Goal: Task Accomplishment & Management: Complete application form

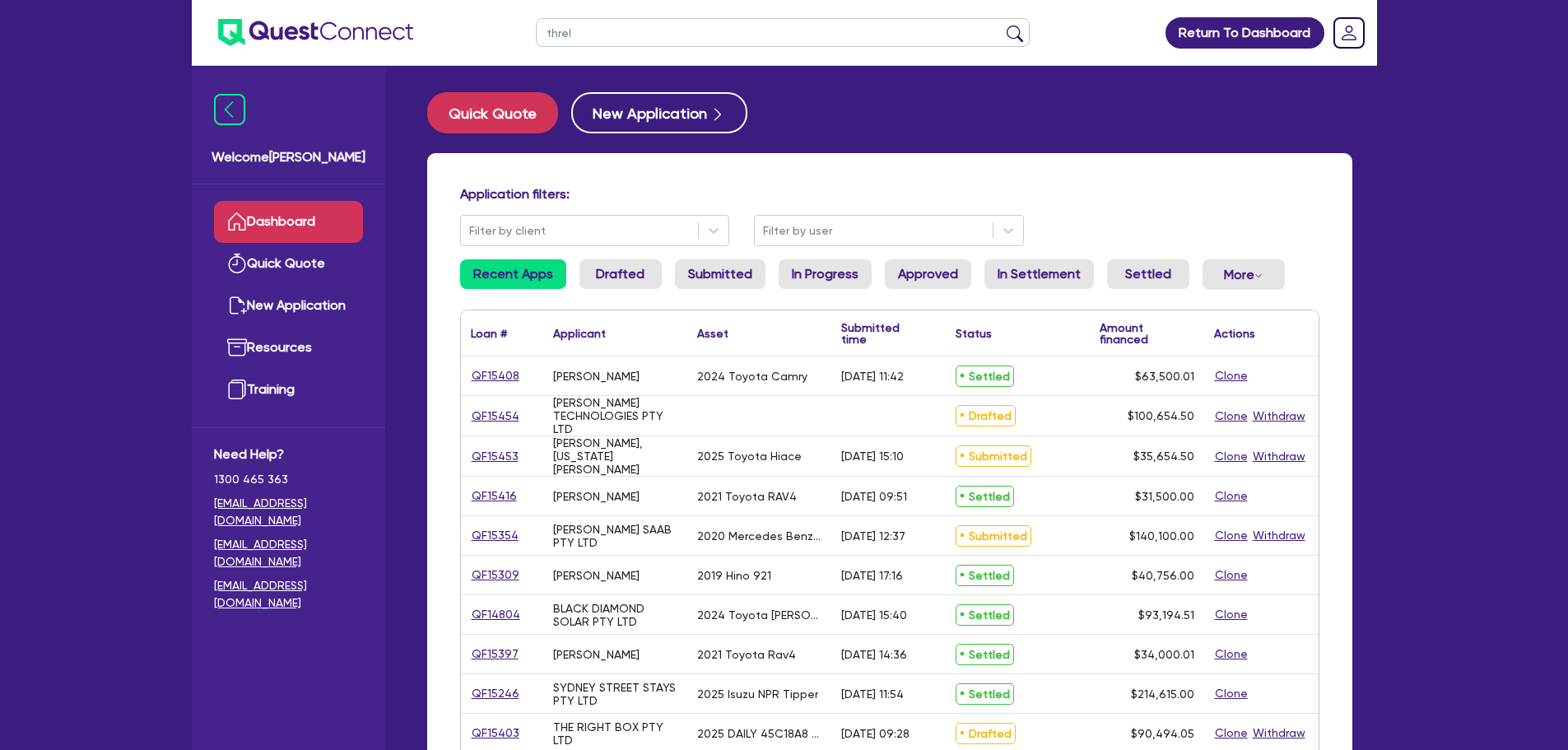
type input "threl"
click at [1002, 24] on button "submit" at bounding box center [1014, 36] width 26 height 23
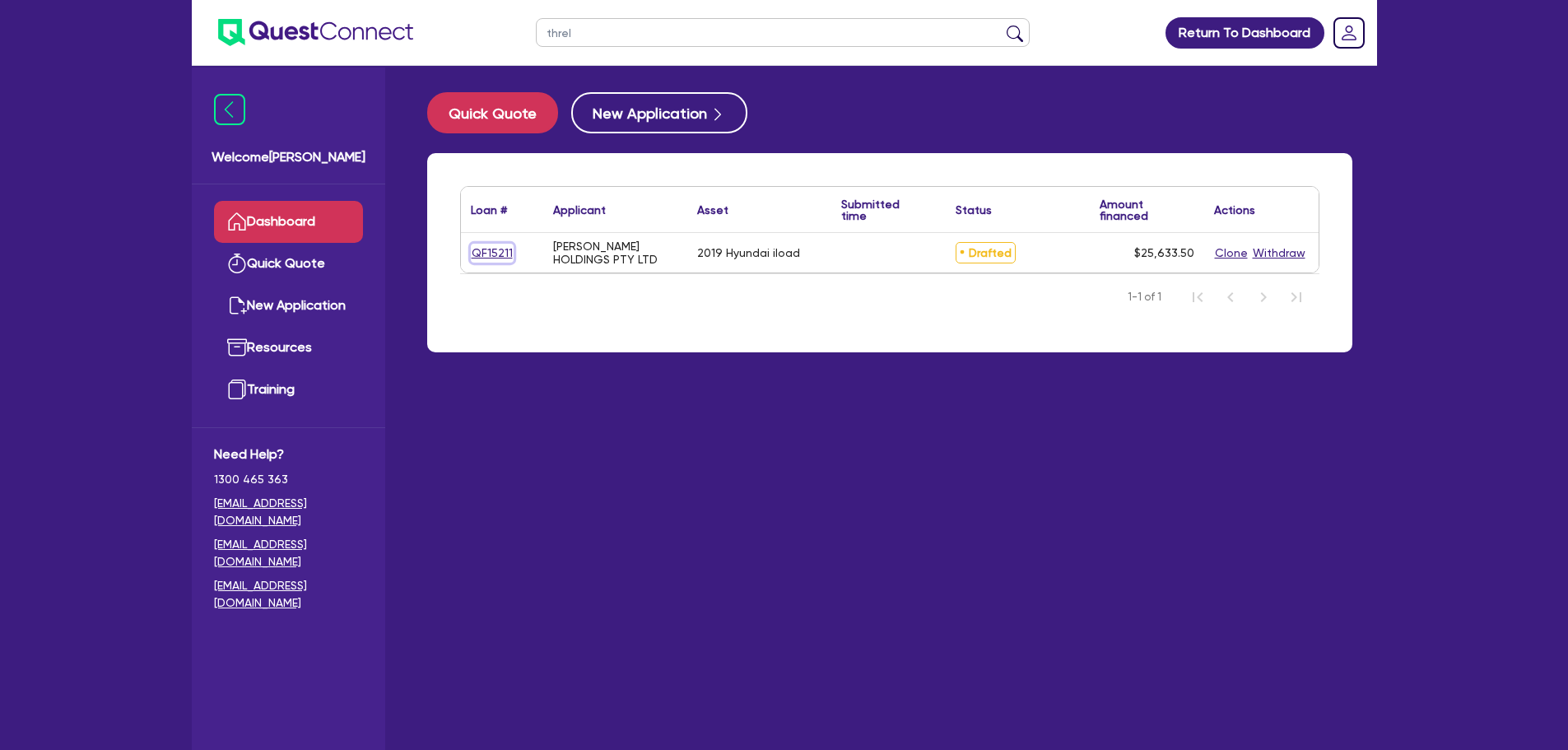
click at [490, 251] on link "QF15211" at bounding box center [493, 253] width 43 height 18
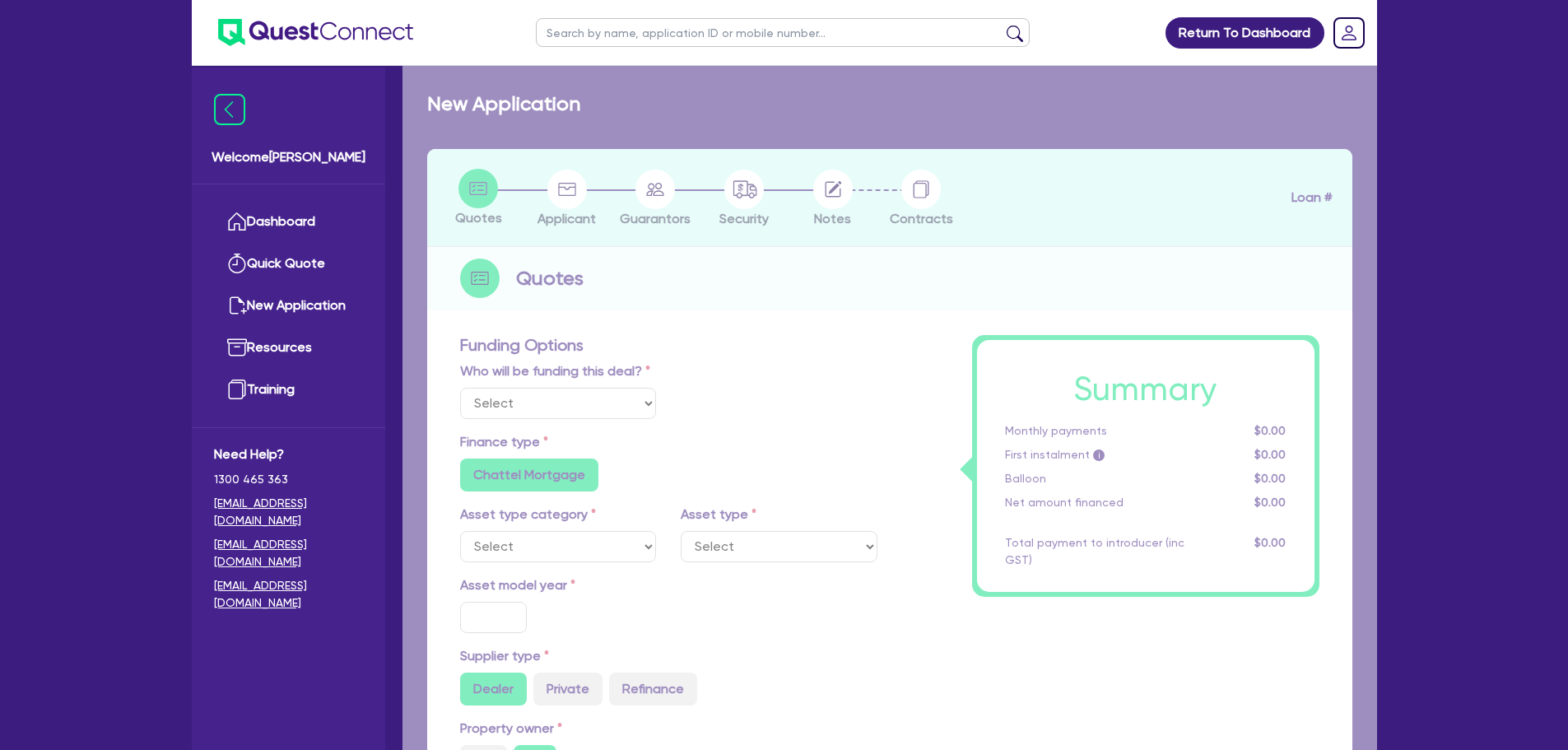
select select "Other"
select select "CARS_AND_LIGHT_TRUCKS"
type input "2019"
radio input "true"
type input "34,000"
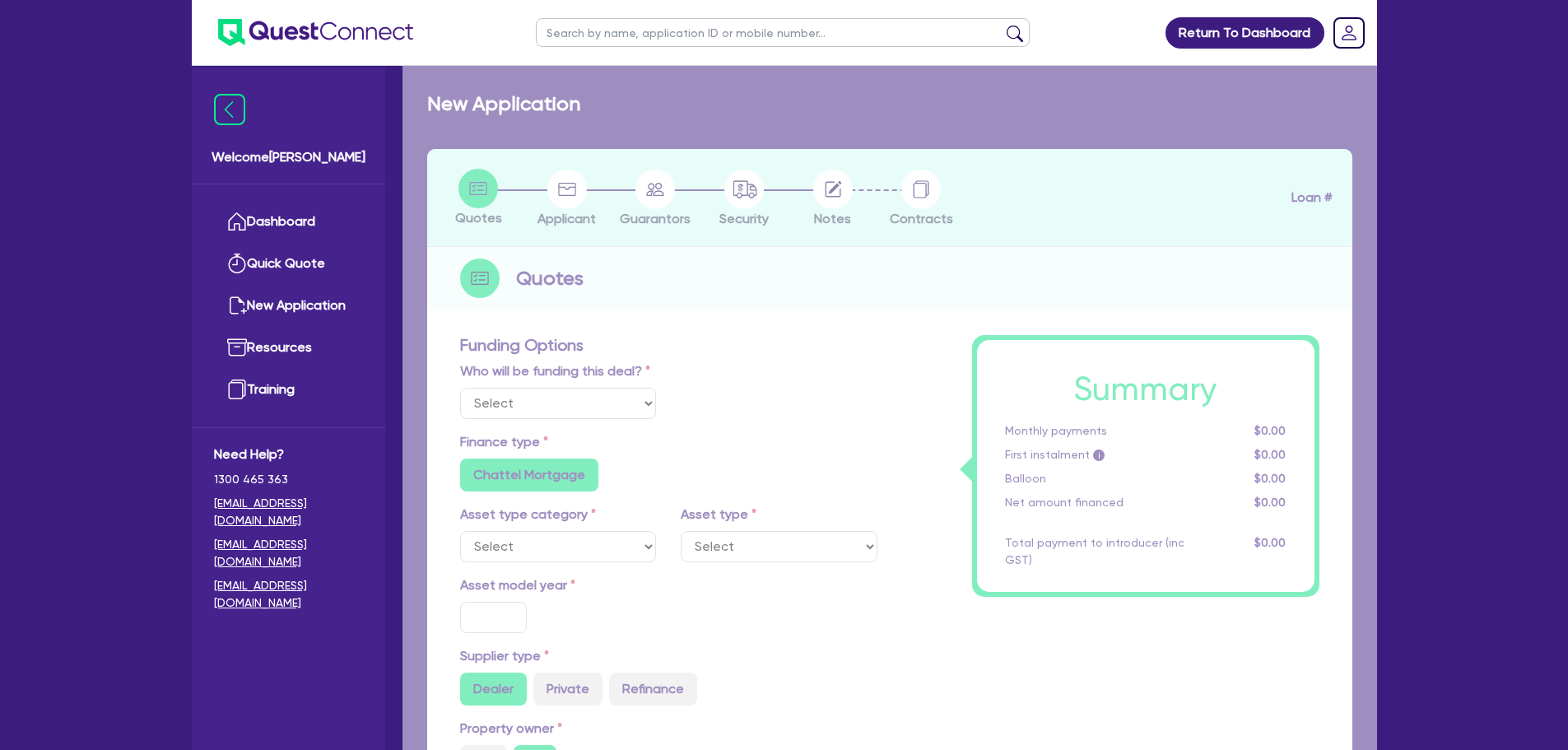
type input "10,000"
type input "5"
type input "1,281.68"
type input "7.89"
type input "495"
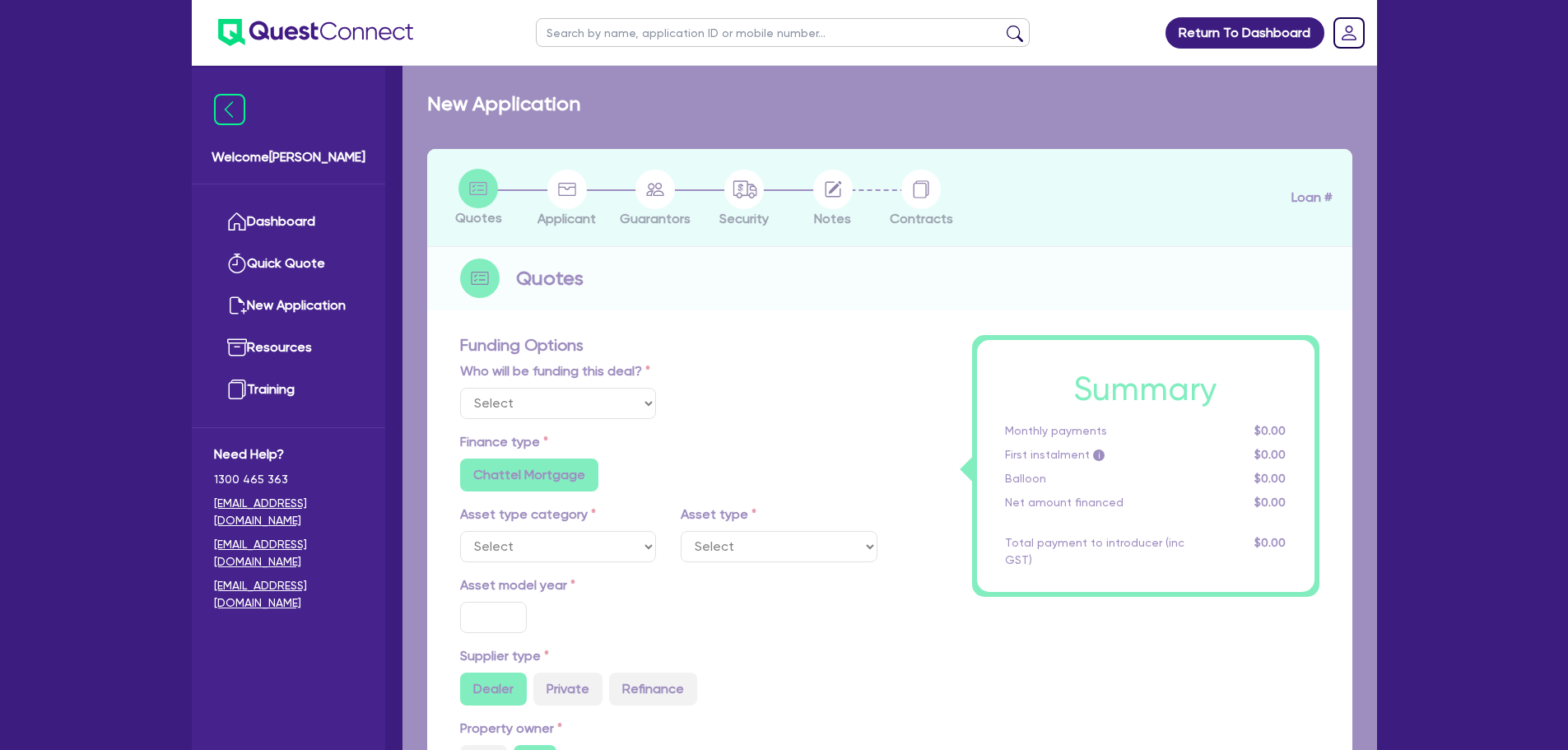
type input "990"
radio input "true"
select select "PASSENGER_VEHICLES"
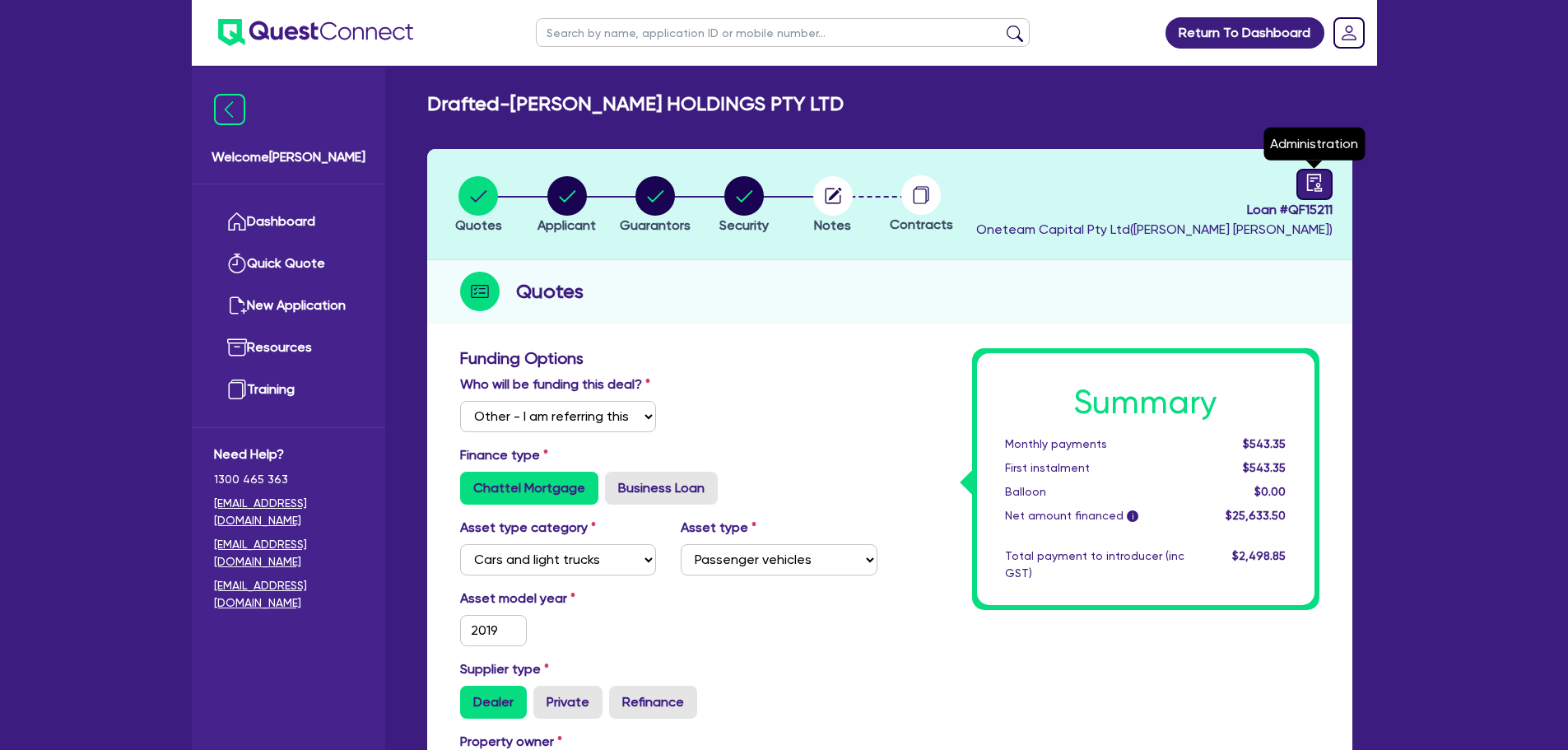
click at [1331, 174] on div at bounding box center [1314, 185] width 36 height 31
select select "DRAFTED_NEW"
select select "Other"
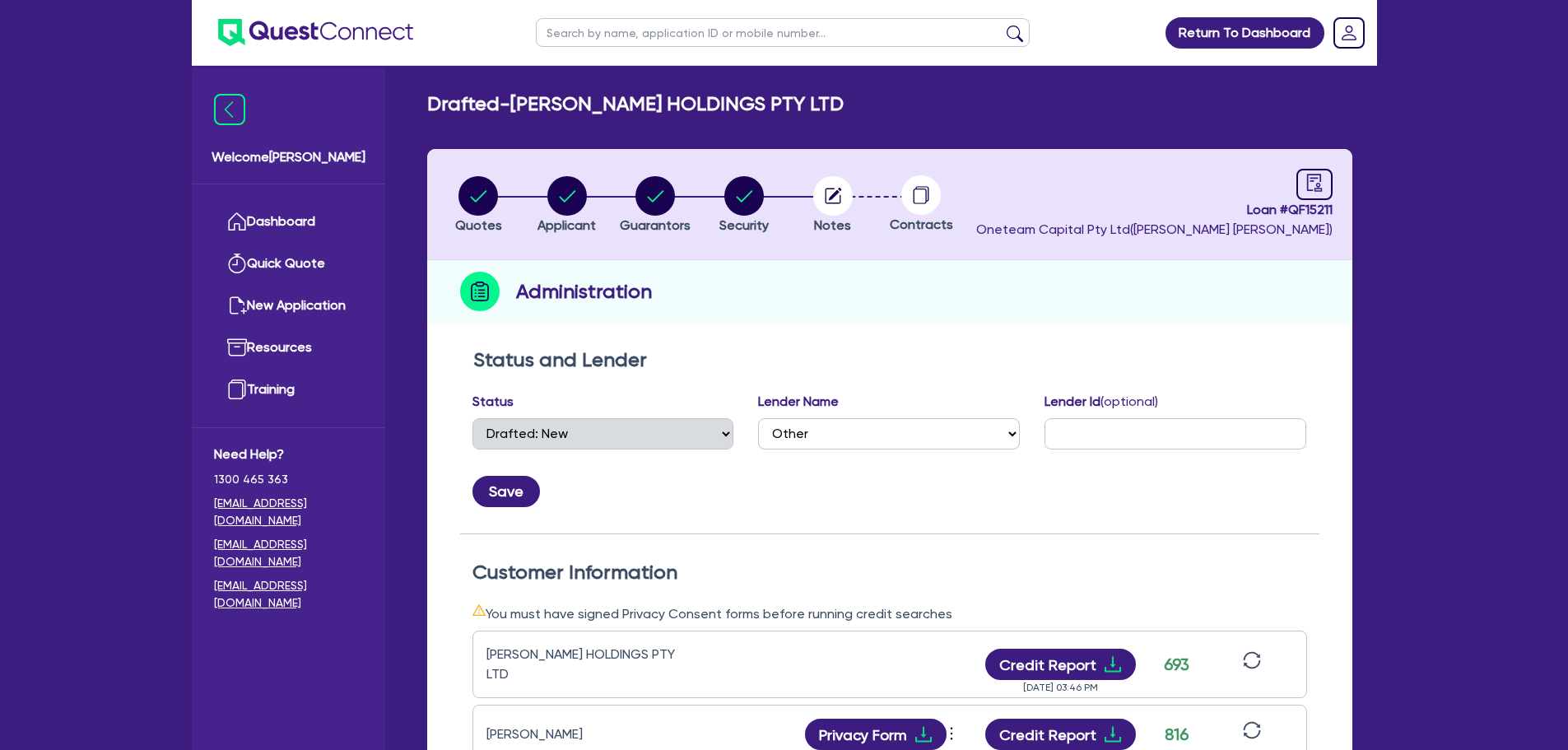
click at [633, 24] on input "text" at bounding box center [783, 33] width 494 height 29
type input "ash"
click button "submit" at bounding box center [1014, 36] width 26 height 23
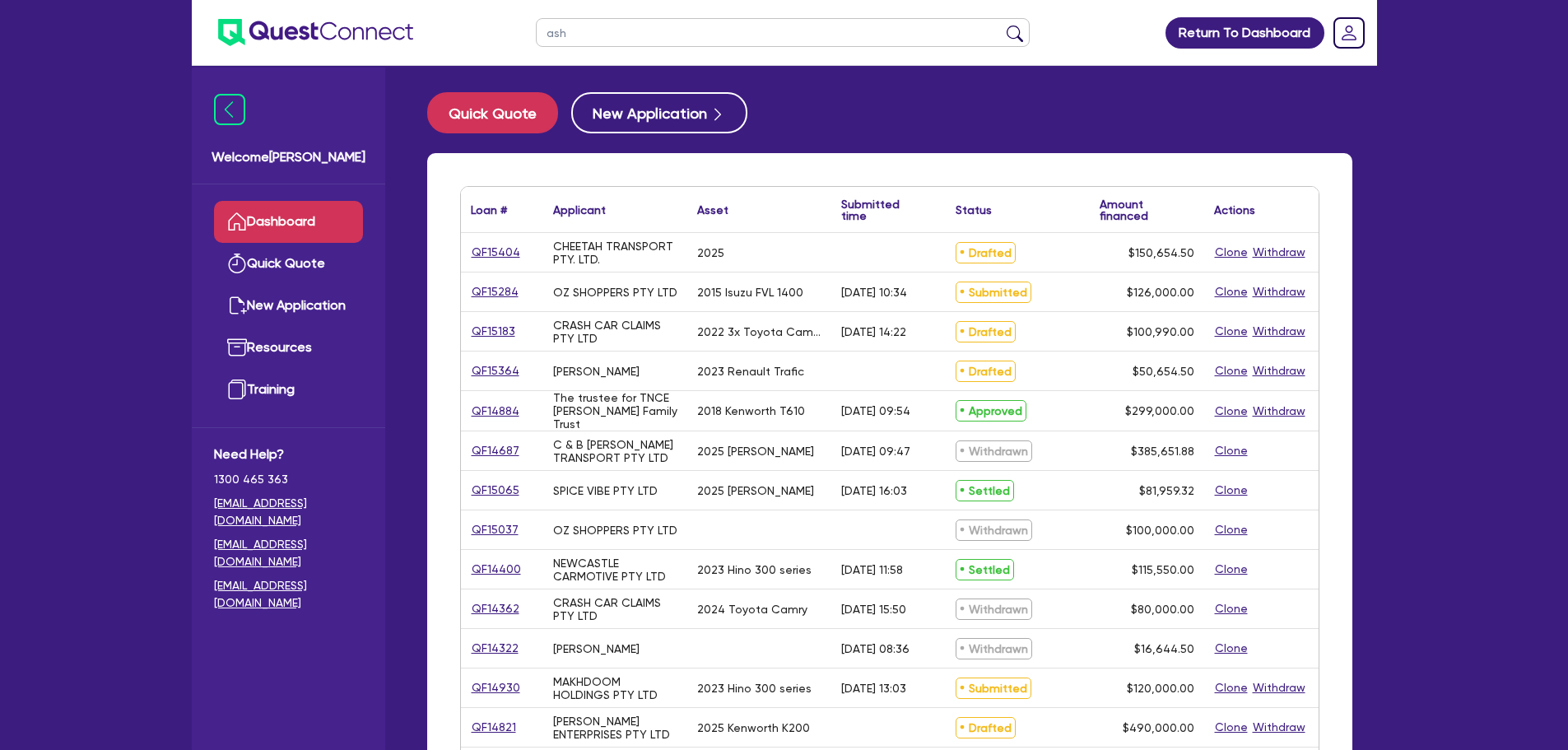
click at [597, 30] on input "ash" at bounding box center [783, 33] width 494 height 29
type input "[PERSON_NAME]"
click at [1002, 24] on button "submit" at bounding box center [1014, 36] width 26 height 23
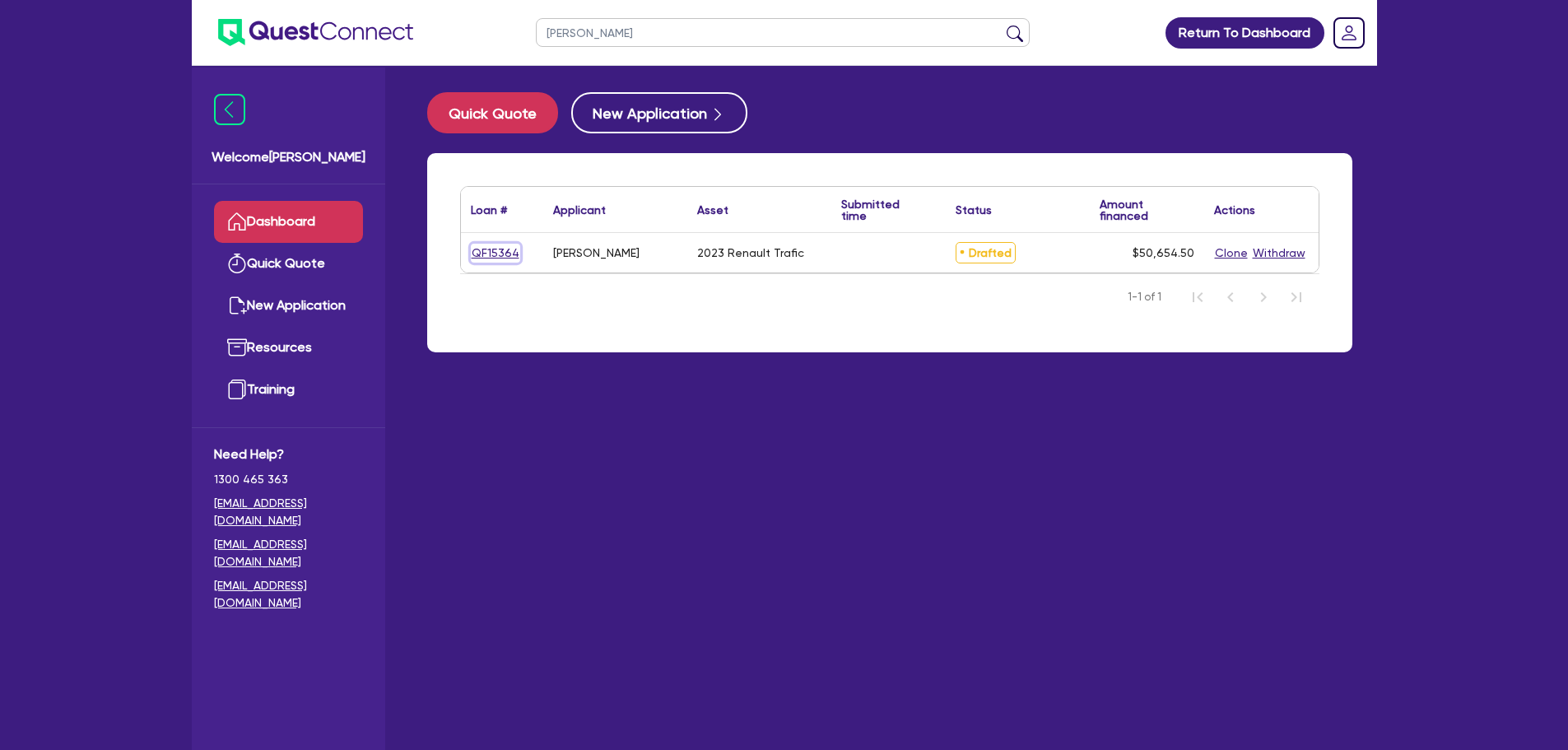
click at [504, 246] on link "QF15364" at bounding box center [495, 253] width 50 height 18
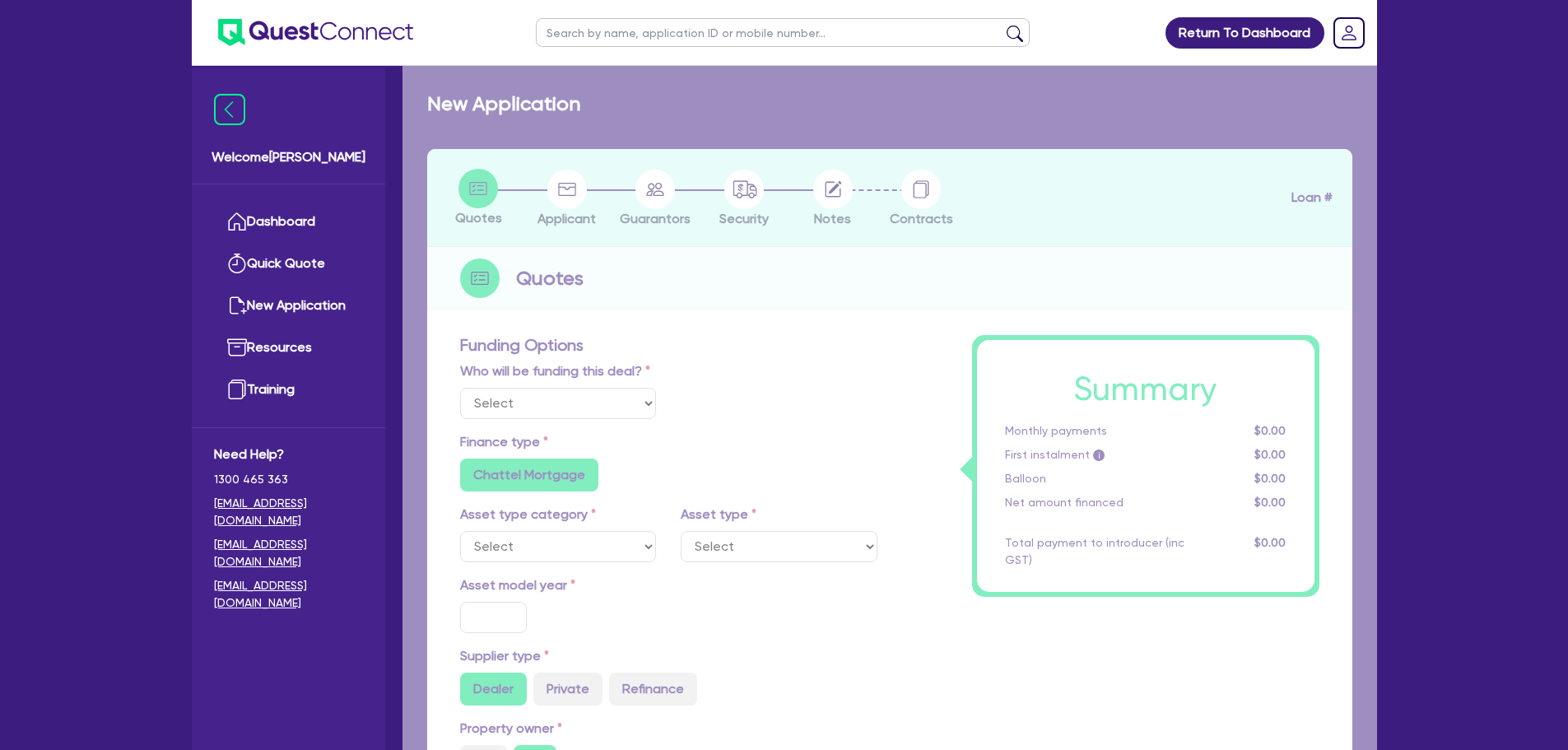
select select "Other"
select select "CARS_AND_LIGHT_TRUCKS"
type input "2023"
radio input "true"
type input "50,000"
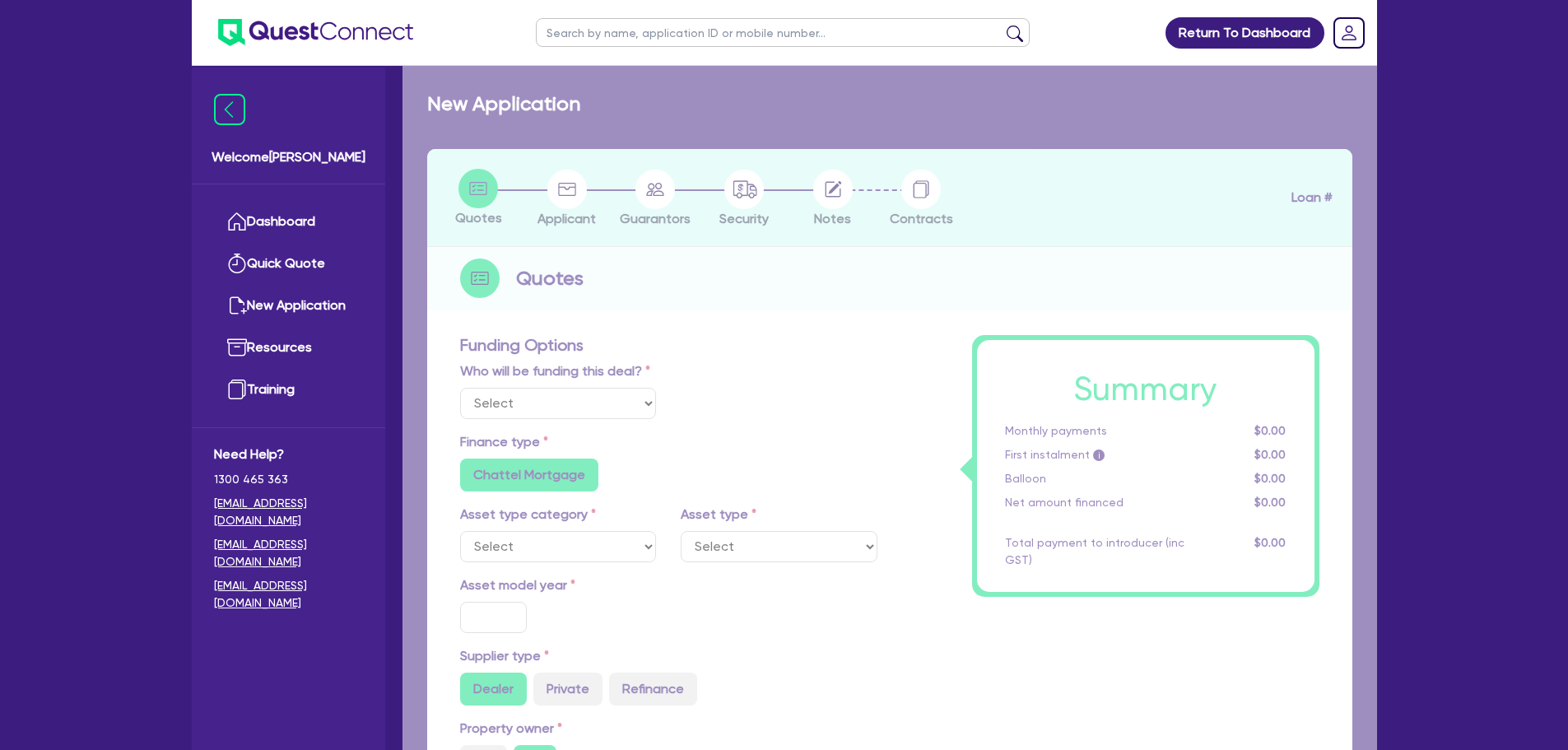
type input "3"
type input "1,519.64"
type input "7.39"
radio input "true"
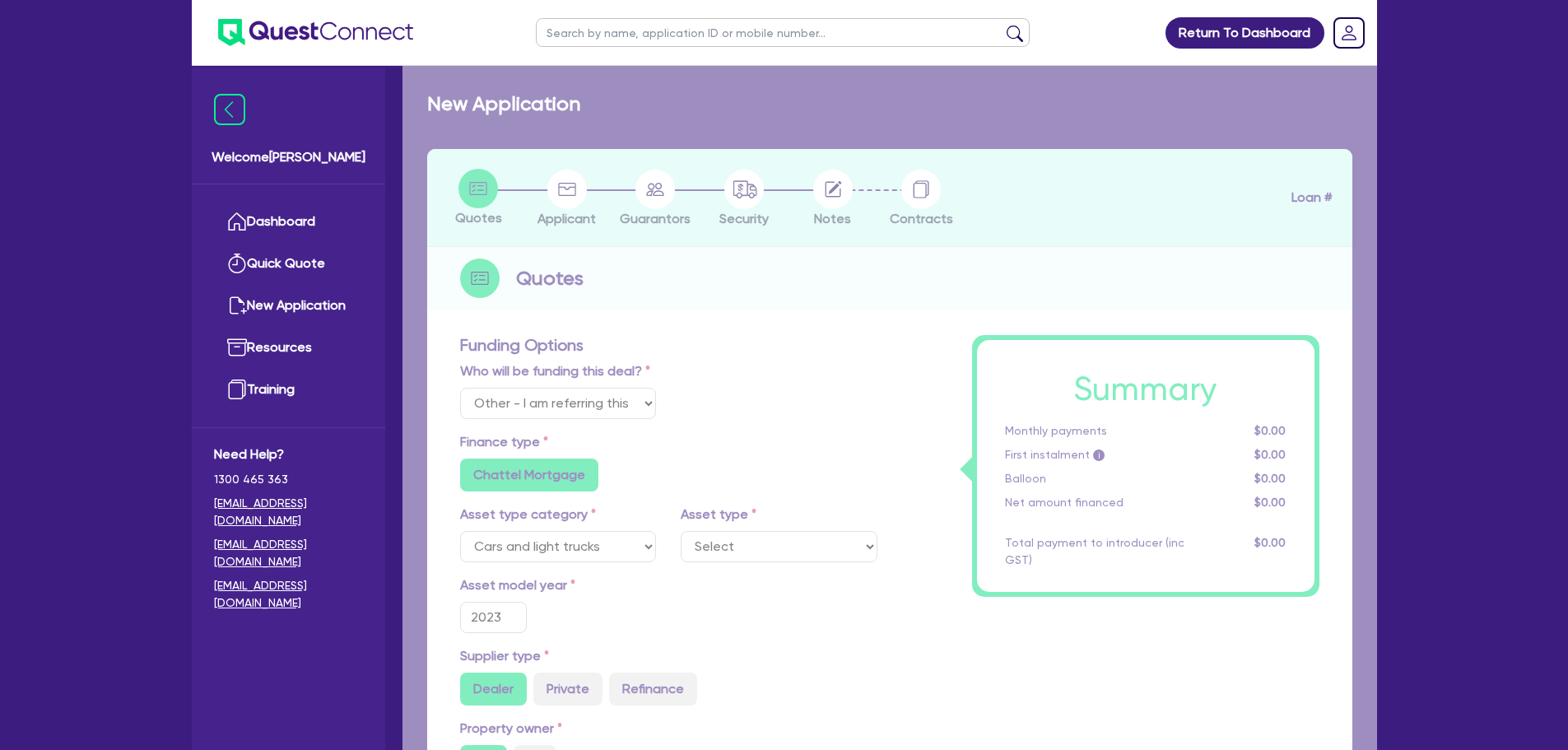
select select "VANS_AND_UTES"
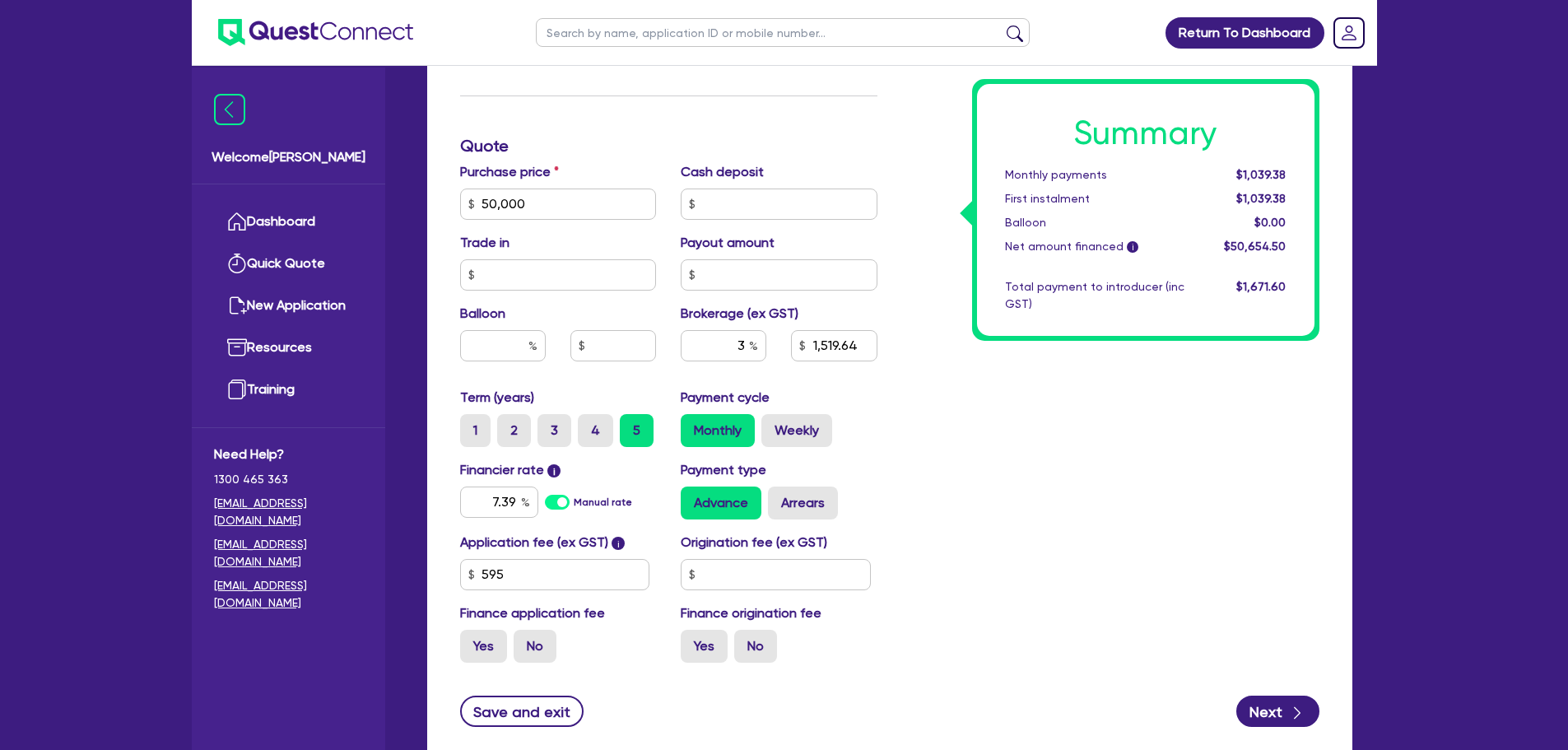
scroll to position [734, 0]
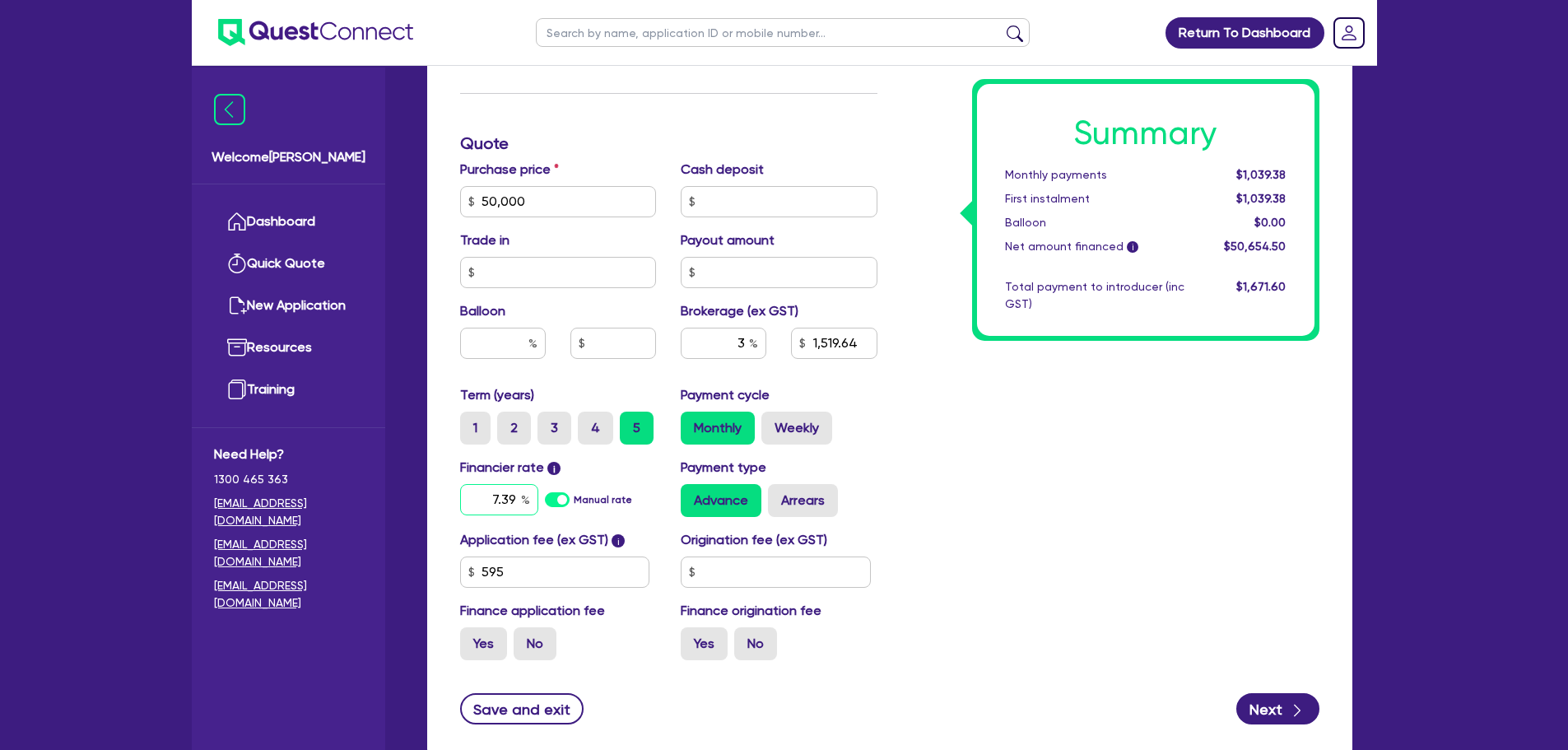
click at [512, 498] on input "7.39" at bounding box center [499, 499] width 78 height 31
type input "50,000"
type input "1,519.64"
type input "7.3"
click at [519, 498] on input "7.3" at bounding box center [499, 499] width 78 height 31
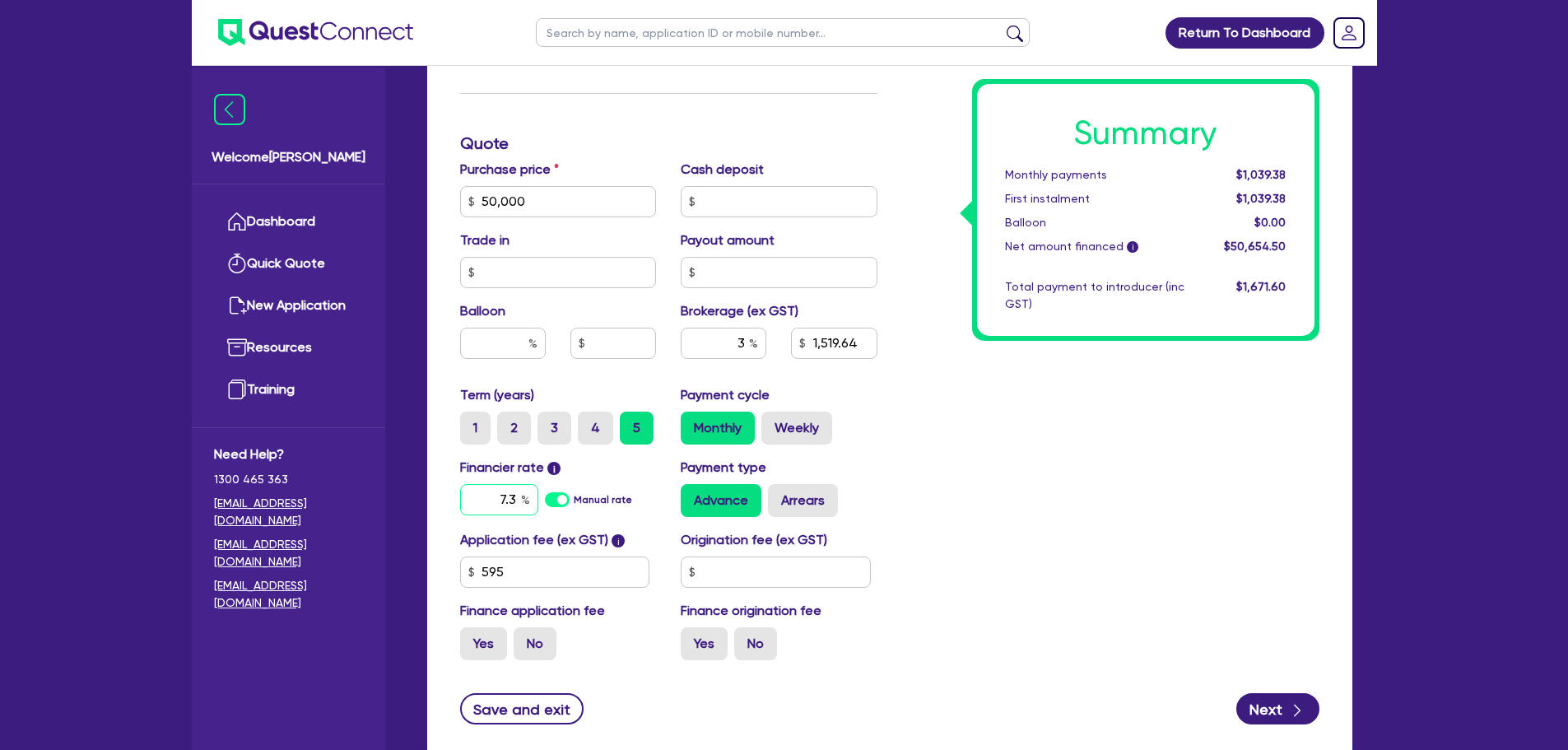
type input "50,000"
type input "1,519.64"
type input "7."
type input "50,000"
type input "1,519.64"
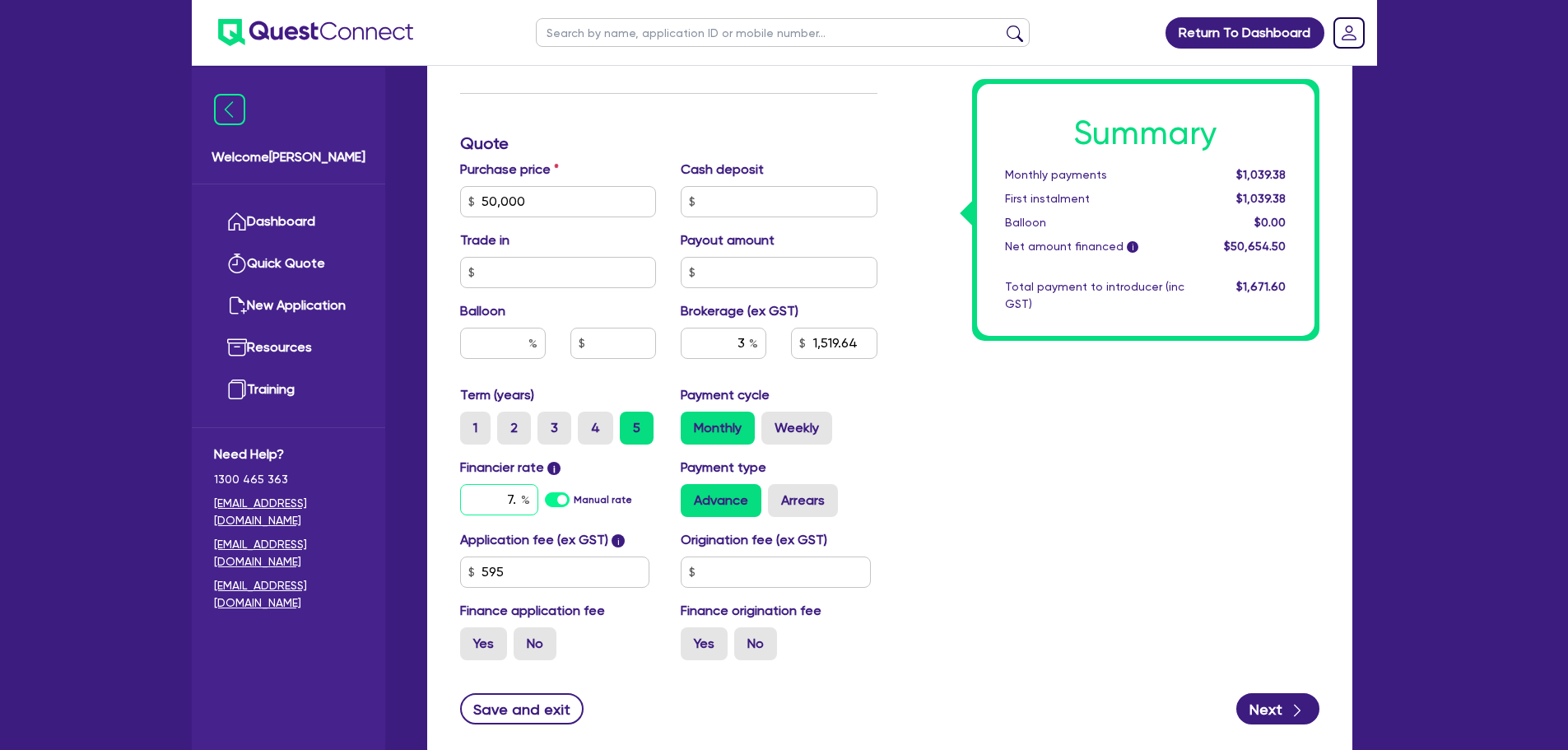
type input "7"
type input "50,000"
type input "1,519.64"
type input "50,000"
type input "1,519.64"
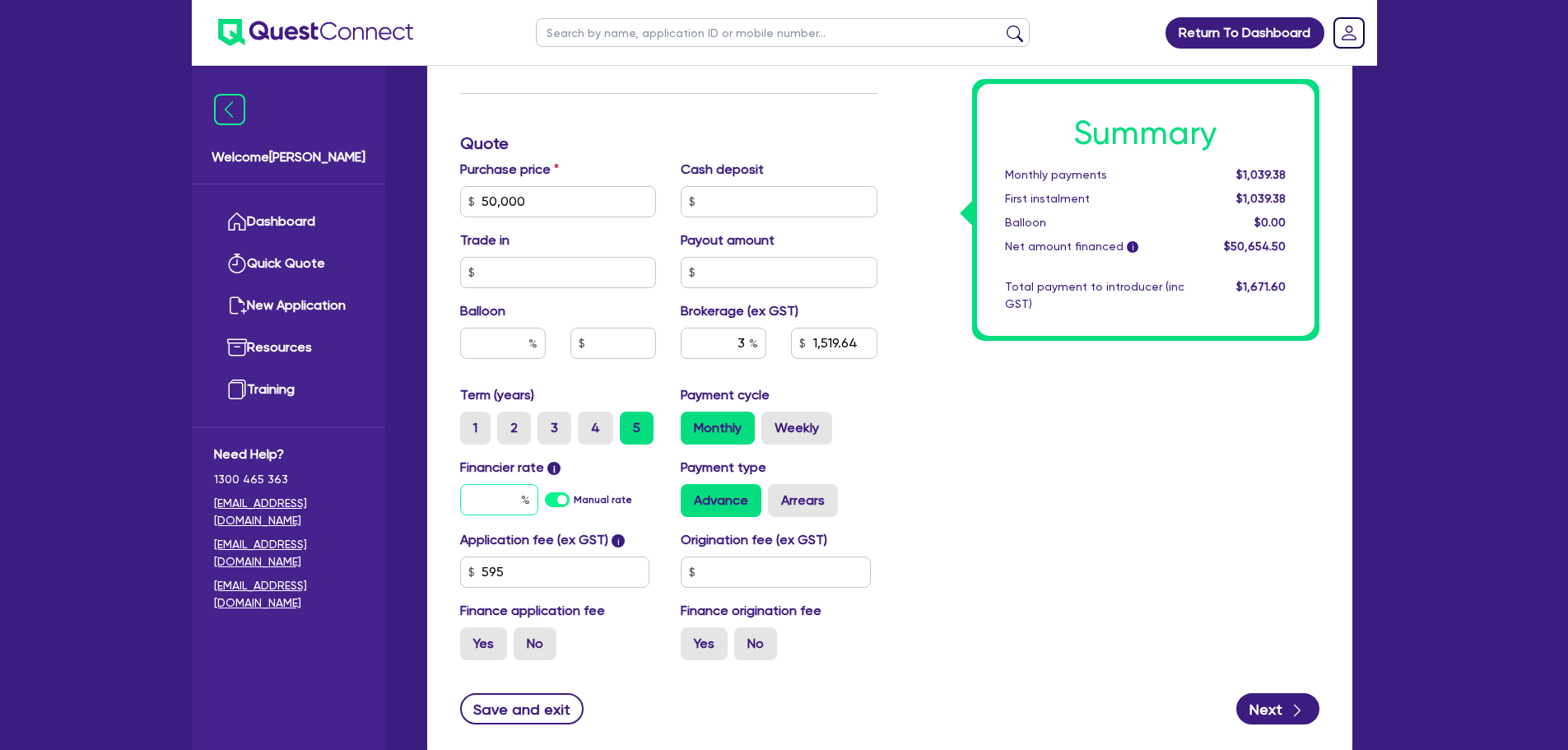
type input "8"
type input "50,000"
type input "1,519.64"
type input "8."
type input "50,000"
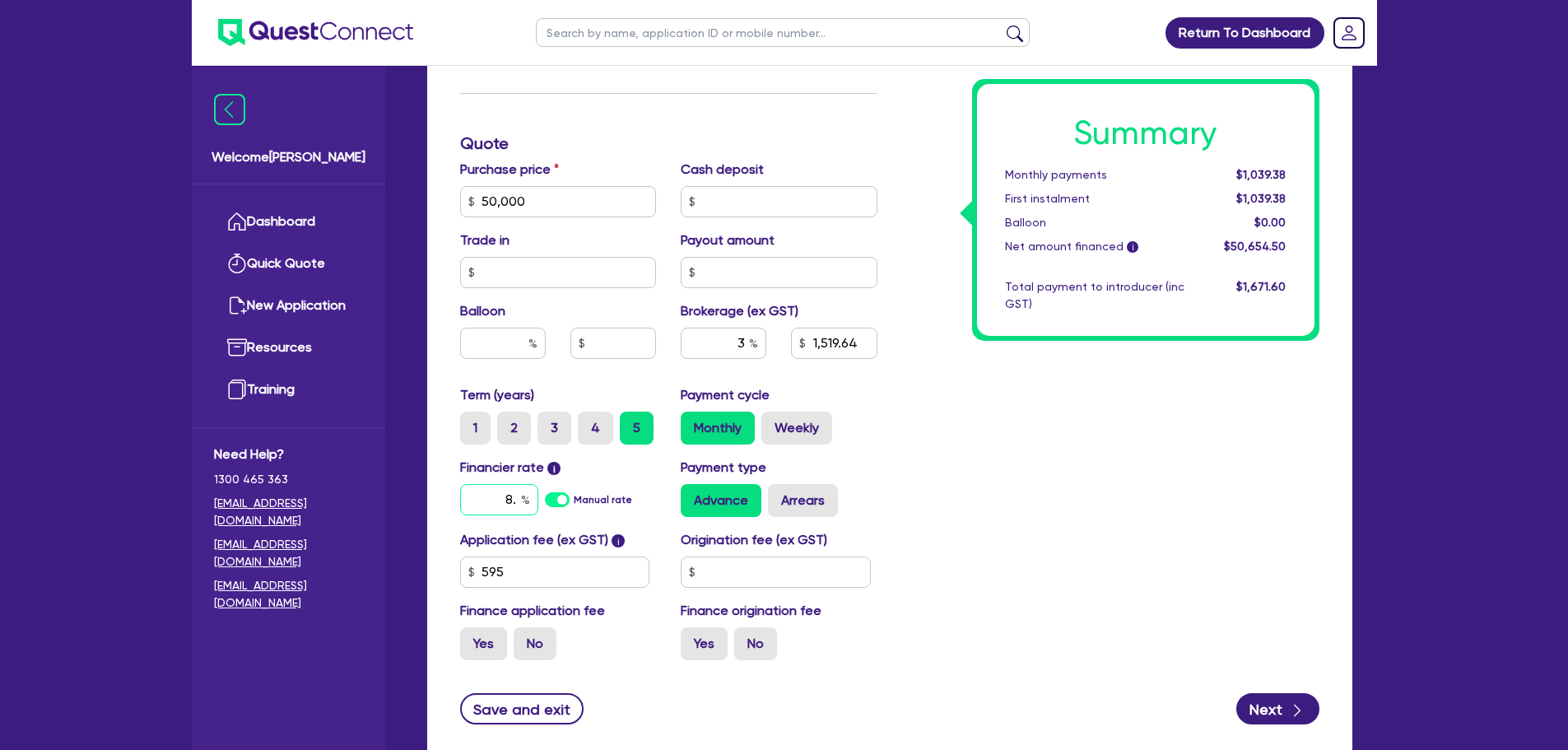
type input "1,519.64"
type input "8.5"
type input "50,000"
type input "1,519.64"
type input "50,000"
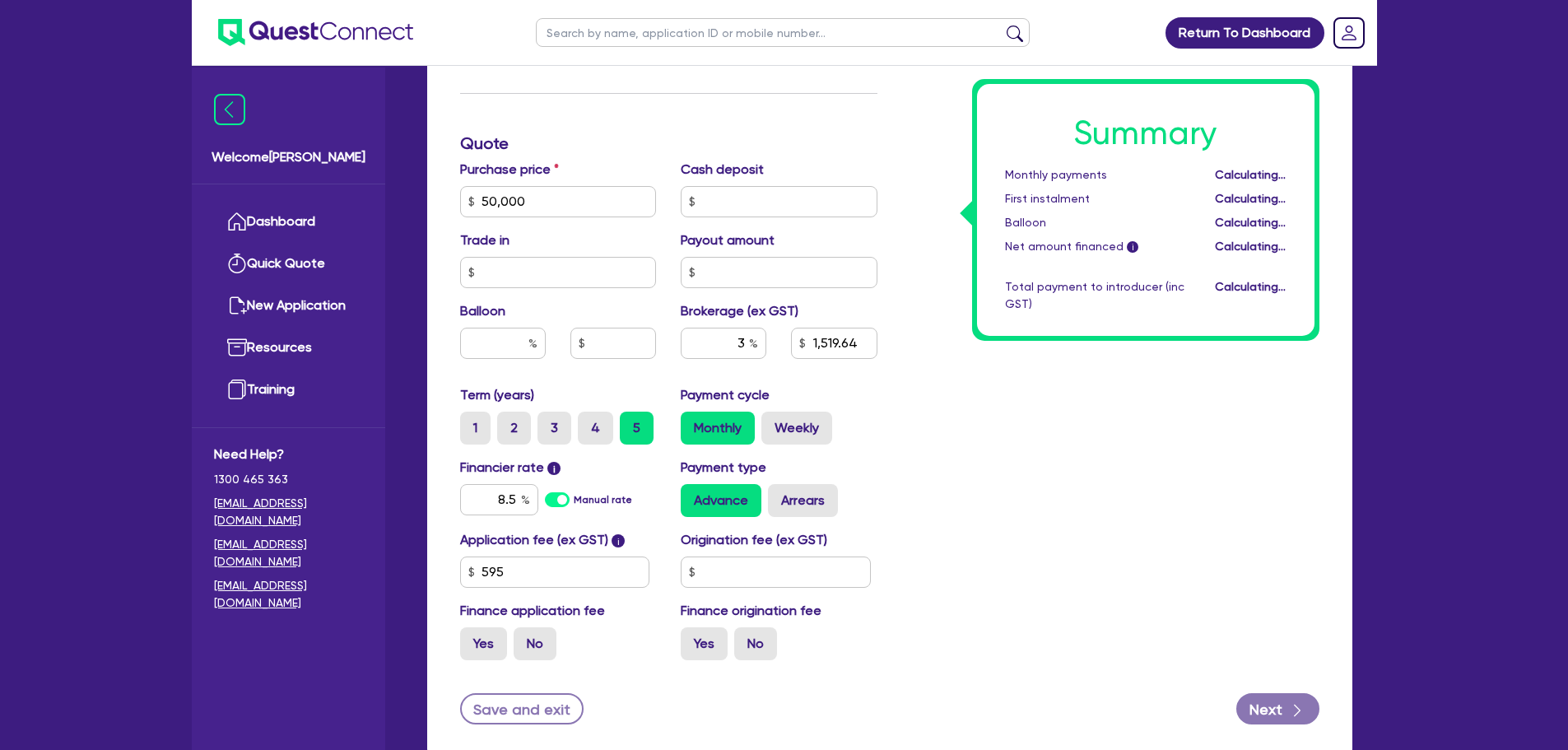
type input "1,519.64"
click at [928, 395] on div "Summary Monthly payments Calculating... First instalment Calculating... Balloon…" at bounding box center [1110, 144] width 442 height 1060
click at [749, 346] on input "3" at bounding box center [724, 343] width 85 height 31
type input "50,000"
type input "1,519.64"
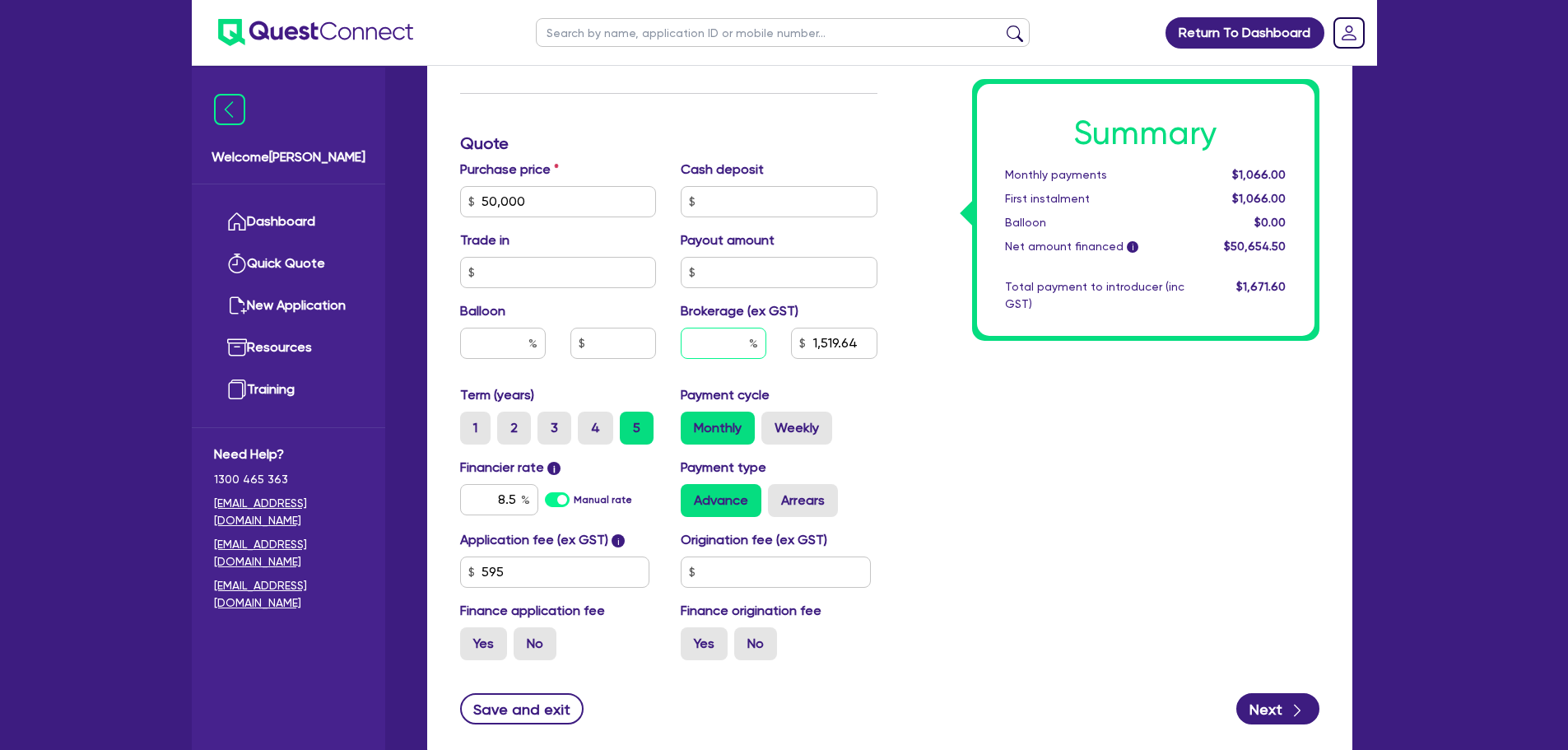
type input "50,000"
type input "5"
type input "1,519.64"
type input "5"
type input "50,000"
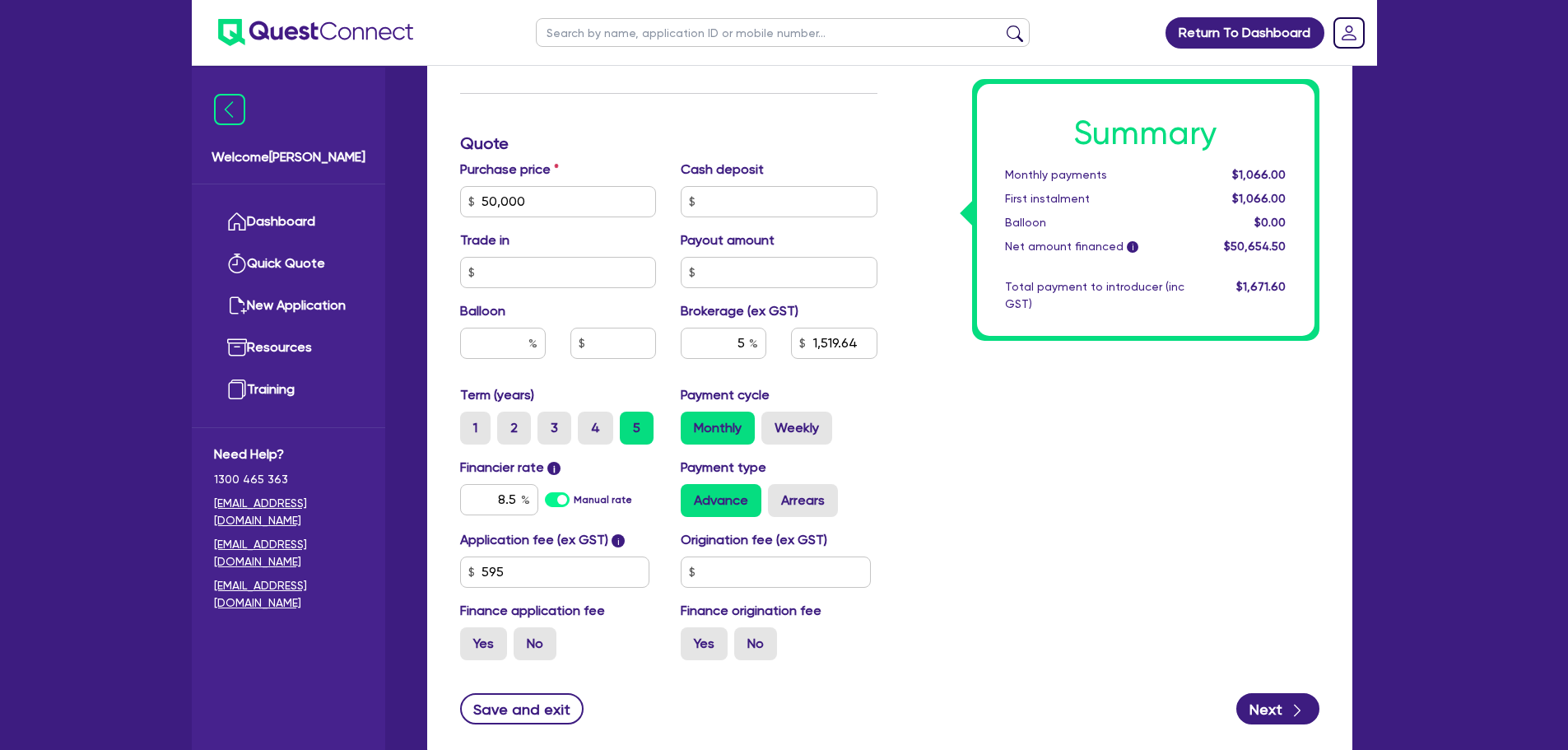
type input "1,519.64"
type input "50,000"
type input "2,532.73"
click at [903, 402] on div "Summary Monthly payments Calculating... First instalment Calculating... Balloon…" at bounding box center [1110, 144] width 442 height 1060
type input "50,000"
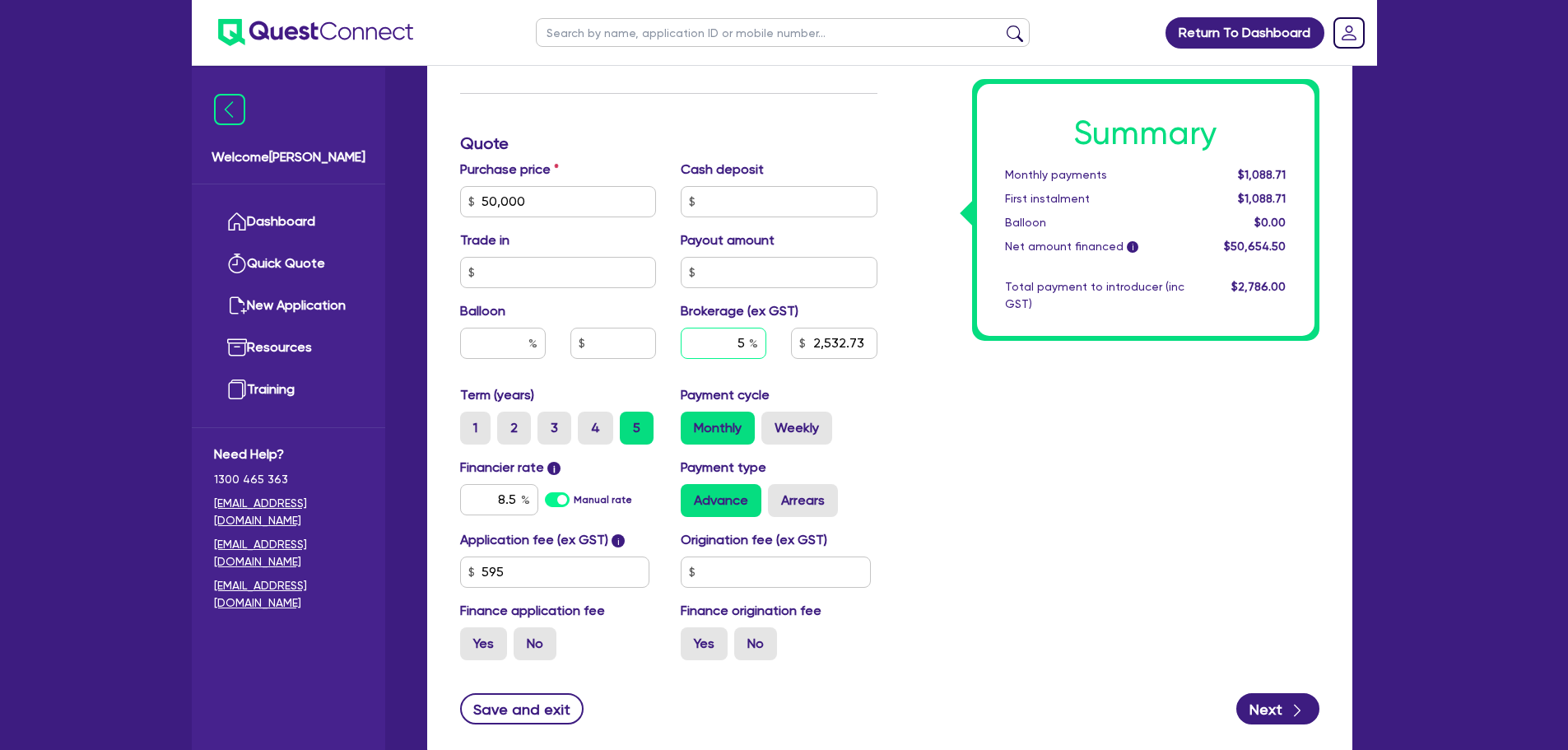
type input "2,532.73"
click at [748, 343] on input "text" at bounding box center [724, 343] width 85 height 31
type input "50,000"
type input "3"
type input "2,532.73"
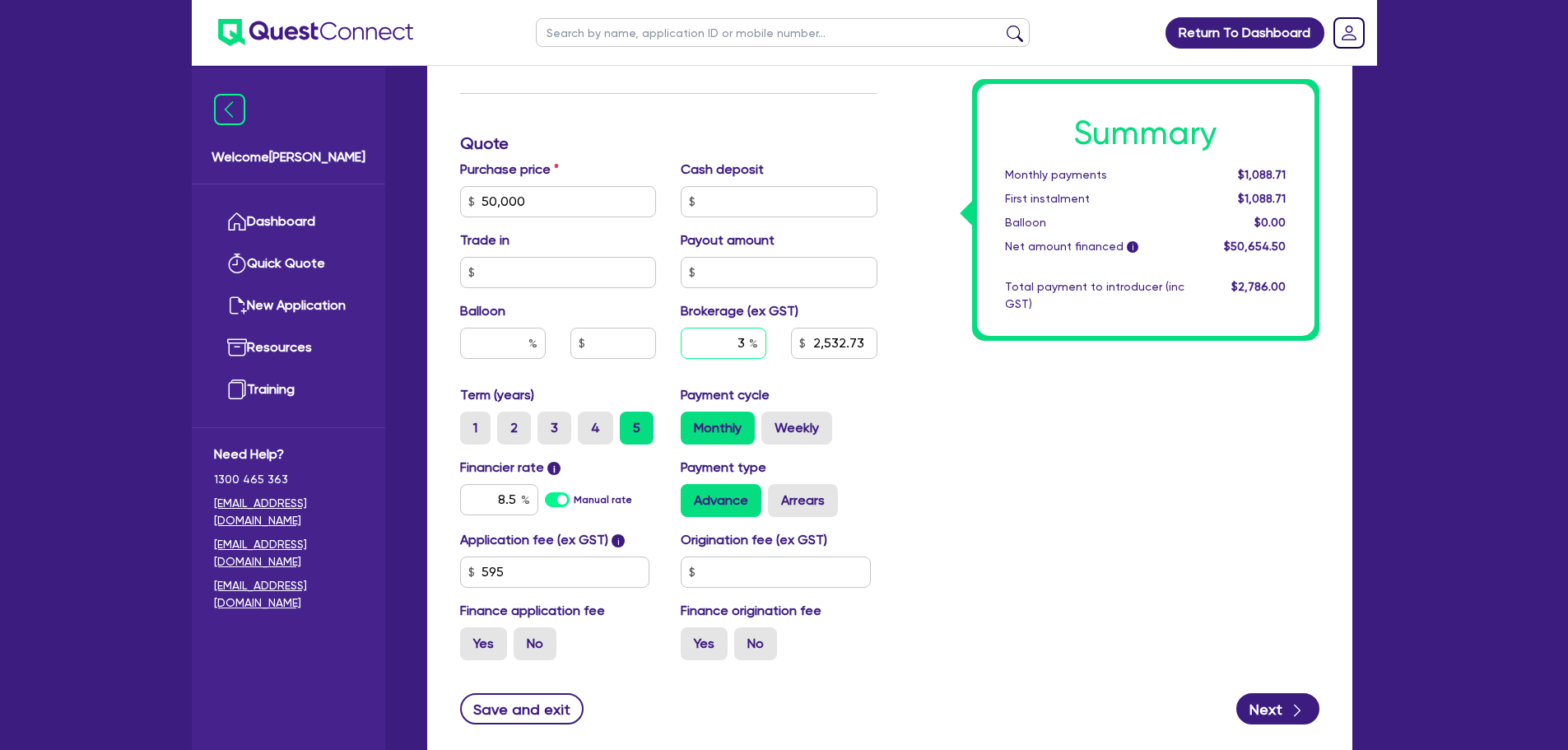
type input "3"
type input "50,000"
type input "2,532.73"
type input "50,000"
type input "1,519.64"
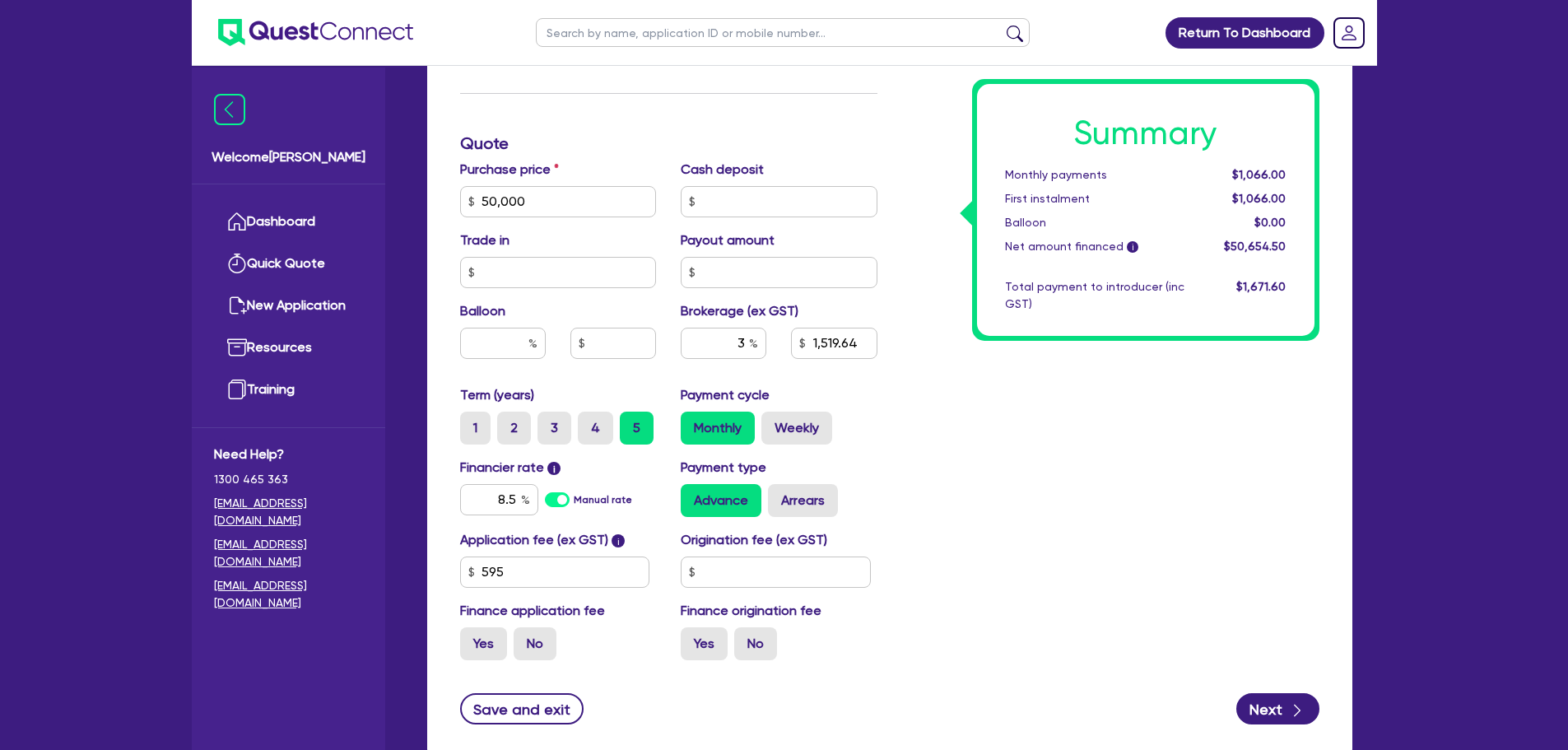
click at [1093, 477] on div "Summary Monthly payments $1,066.00 First instalment $1,066.00 Balloon $0.00 Net…" at bounding box center [1110, 144] width 442 height 1060
click at [748, 347] on input "3" at bounding box center [724, 343] width 85 height 31
type input "50,000"
type input "1,519.64"
type input "50,000"
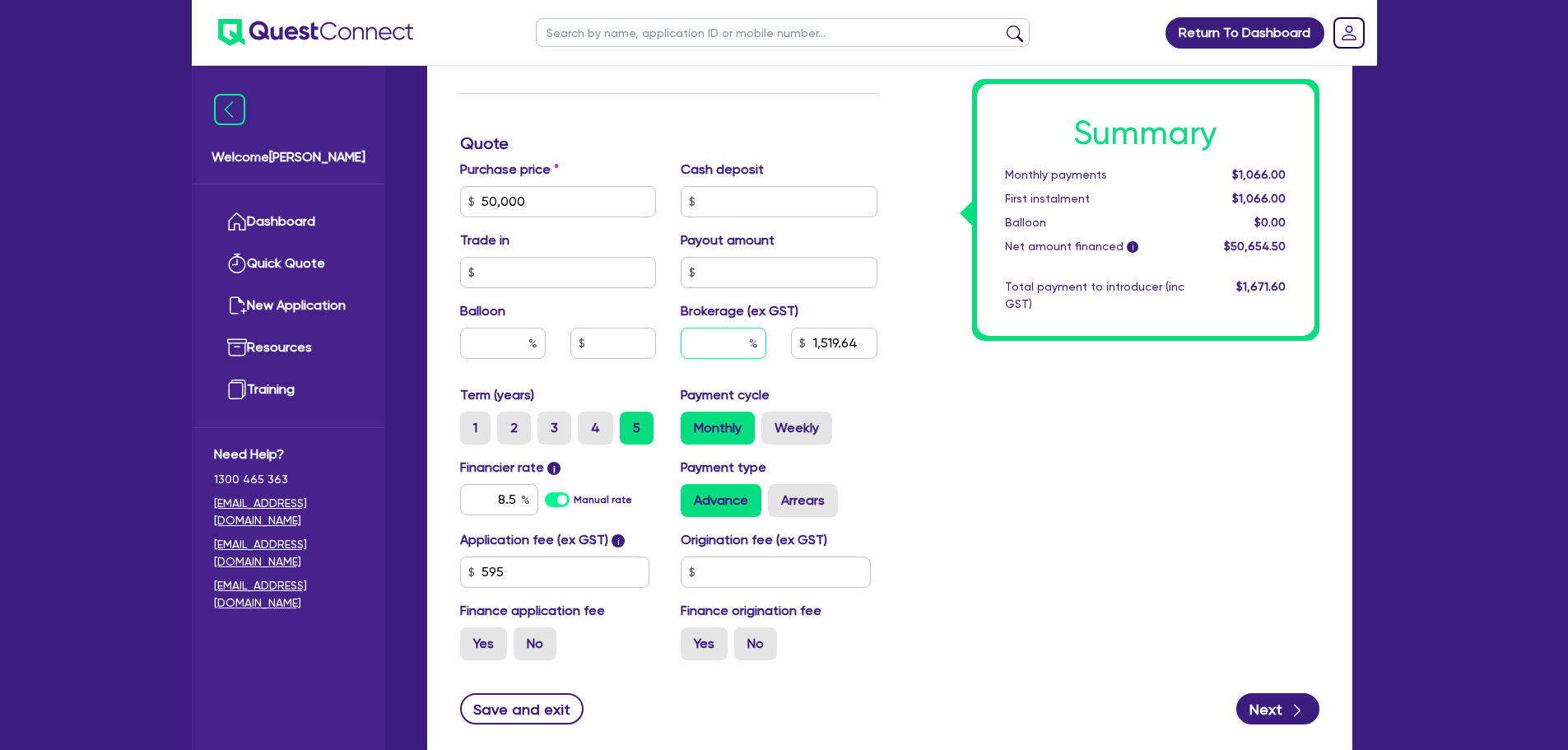
type input "8"
type input "1,519.64"
type input "8"
type input "50,000"
type input "1,519.64"
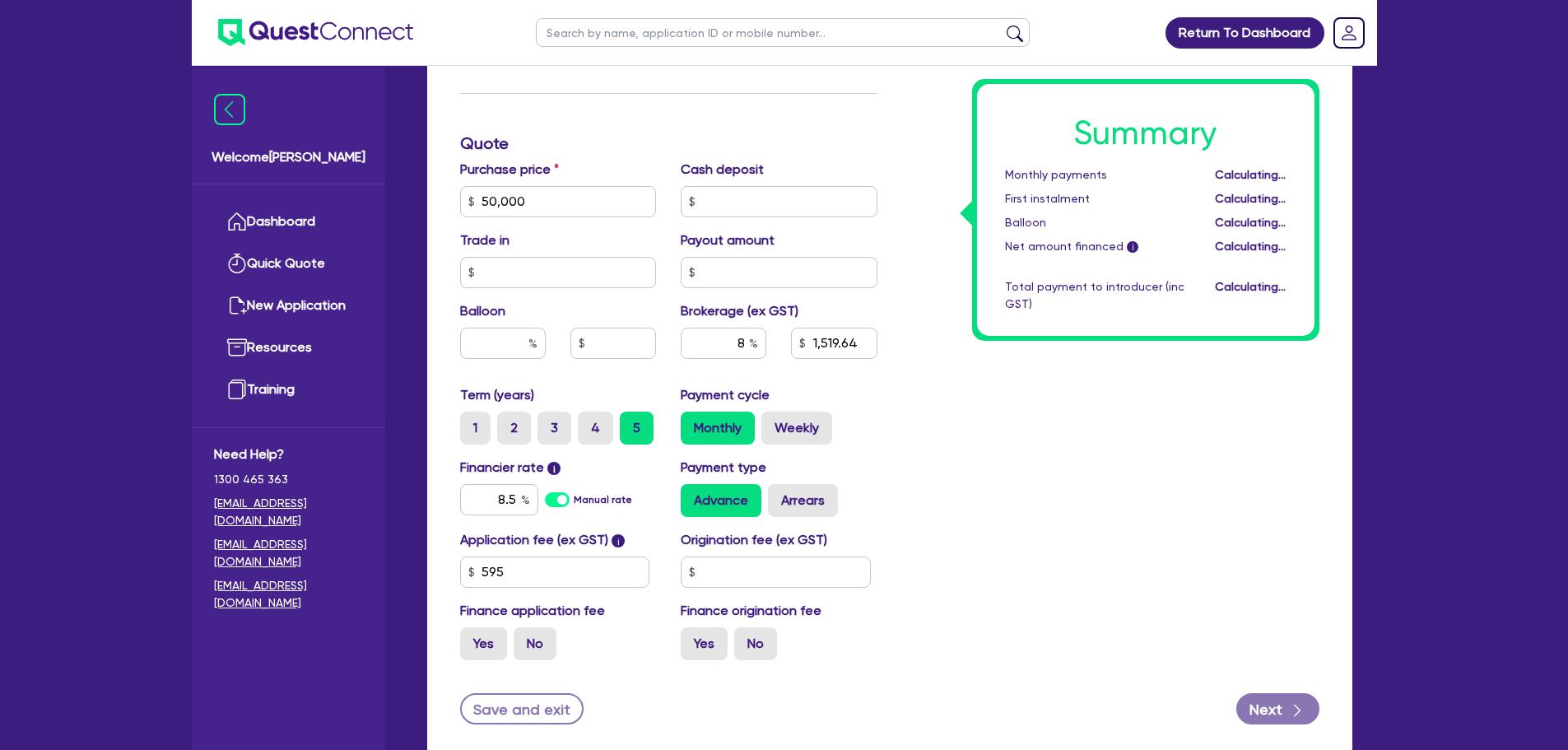
type input "50,000"
type input "4,052.36"
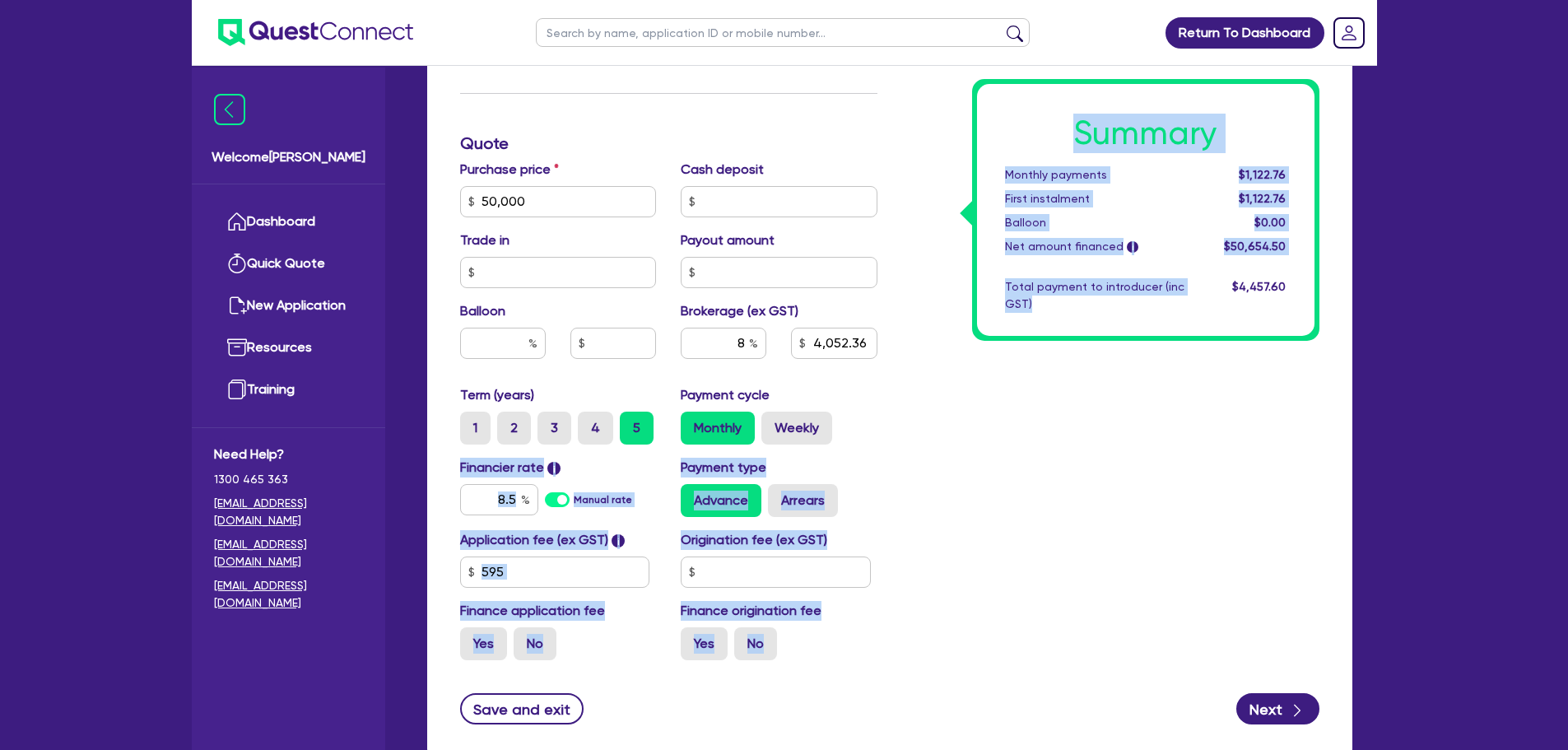
drag, startPoint x: 1031, startPoint y: 473, endPoint x: 902, endPoint y: 427, distance: 137.0
click at [902, 427] on div "Summary Monthly payments $1,122.76 First instalment $1,122.76 Balloon $0.00 Net…" at bounding box center [1110, 144] width 442 height 1060
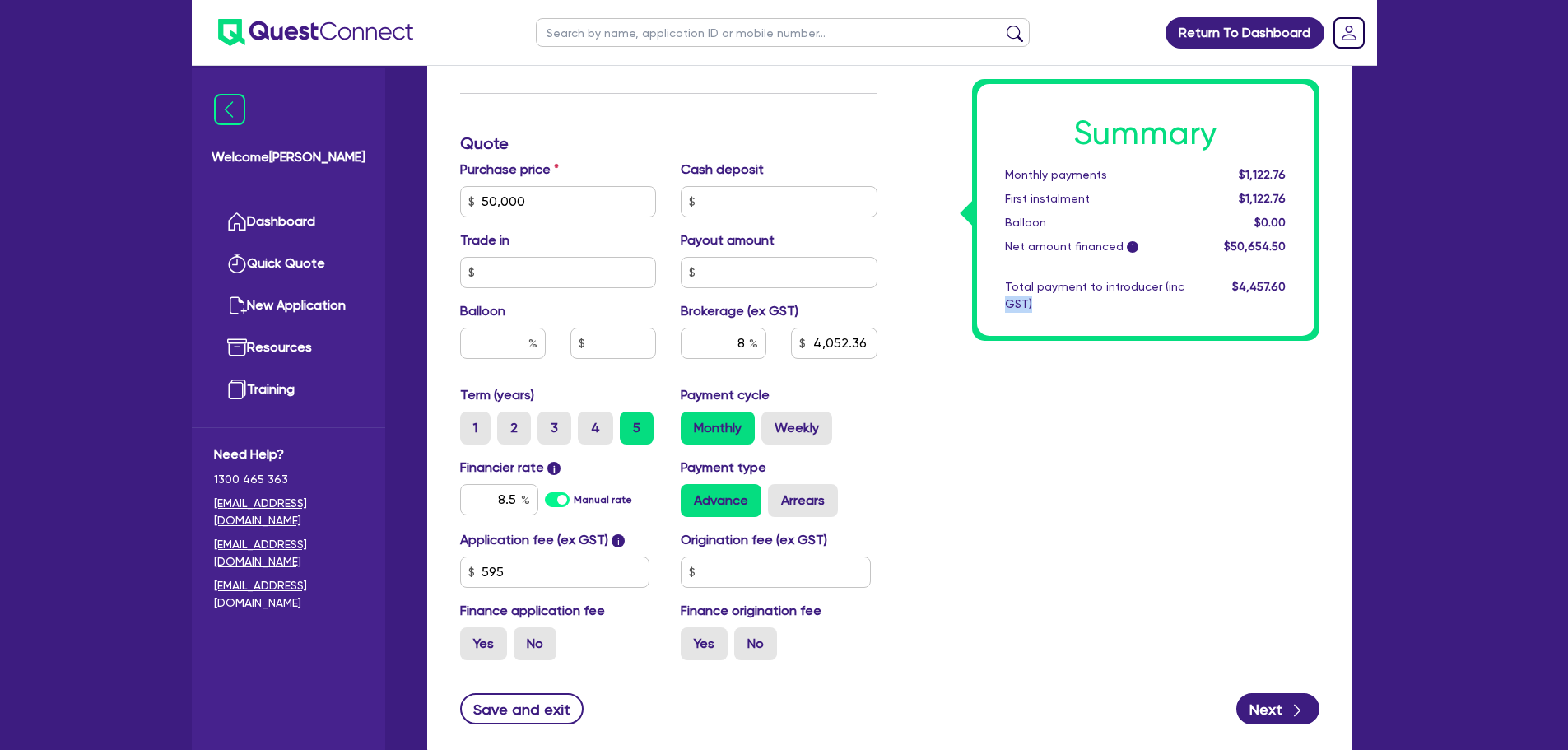
click at [902, 427] on div "Summary Monthly payments $1,122.76 First instalment $1,122.76 Balloon $0.00 Net…" at bounding box center [1110, 144] width 442 height 1060
click at [823, 429] on label "Weekly" at bounding box center [797, 428] width 71 height 33
click at [772, 423] on input "Weekly" at bounding box center [767, 417] width 11 height 11
radio input "true"
type input "50,000"
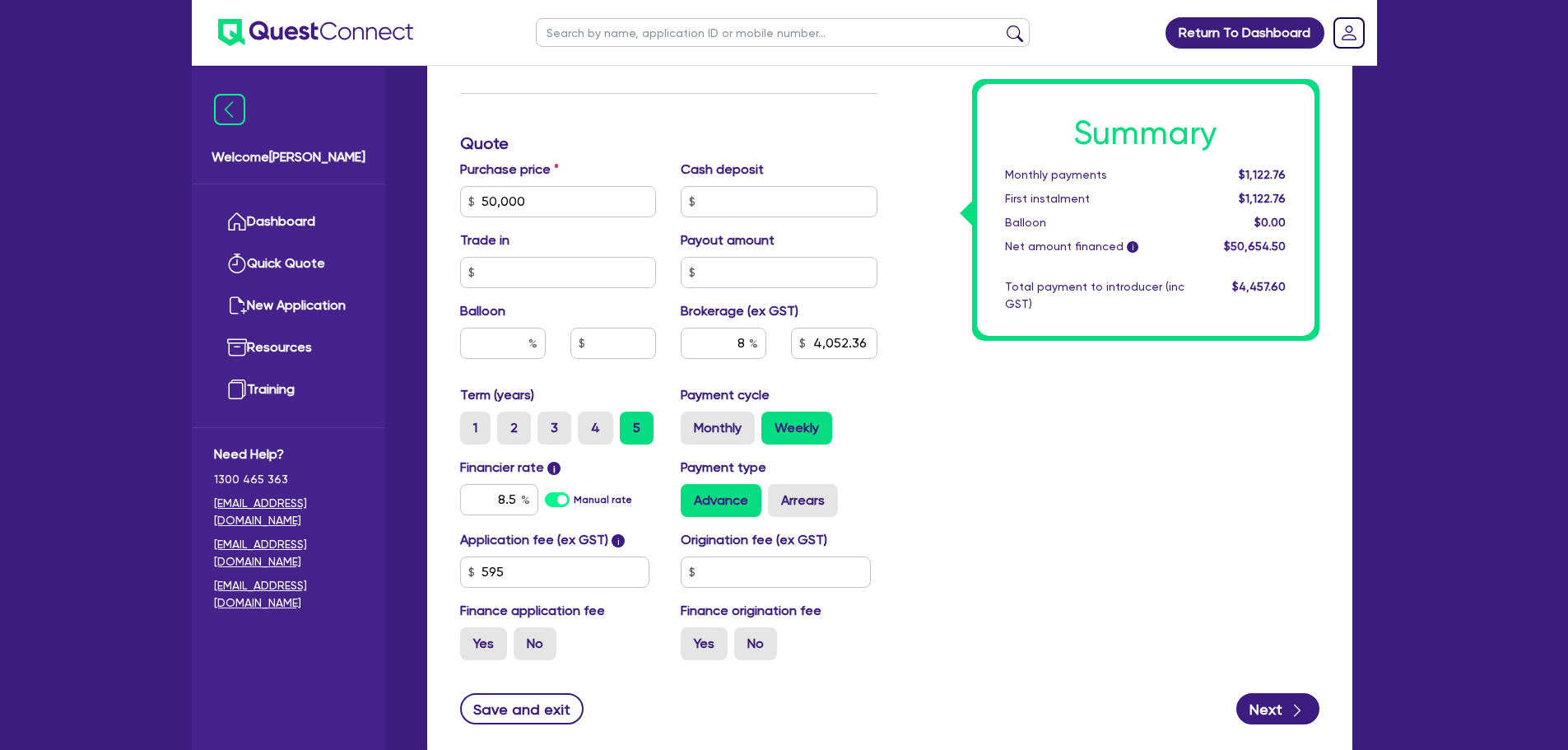
type input "4,052.36"
type input "50,000"
type input "4,052.36"
type input "50,000"
type input "4,052.36"
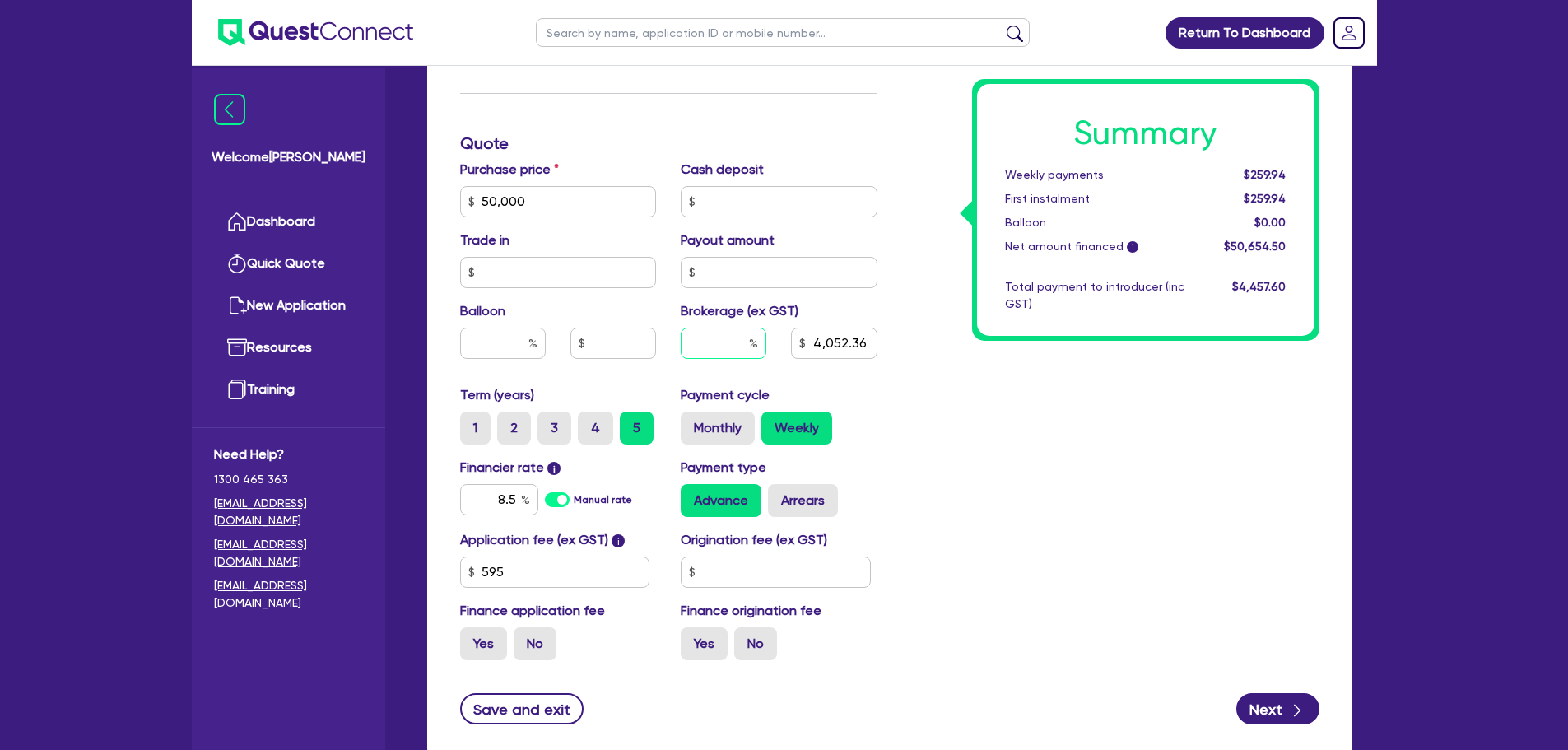
click at [747, 340] on input "text" at bounding box center [724, 343] width 85 height 31
type input "50,000"
type input "5"
type input "4,052.36"
type input "5"
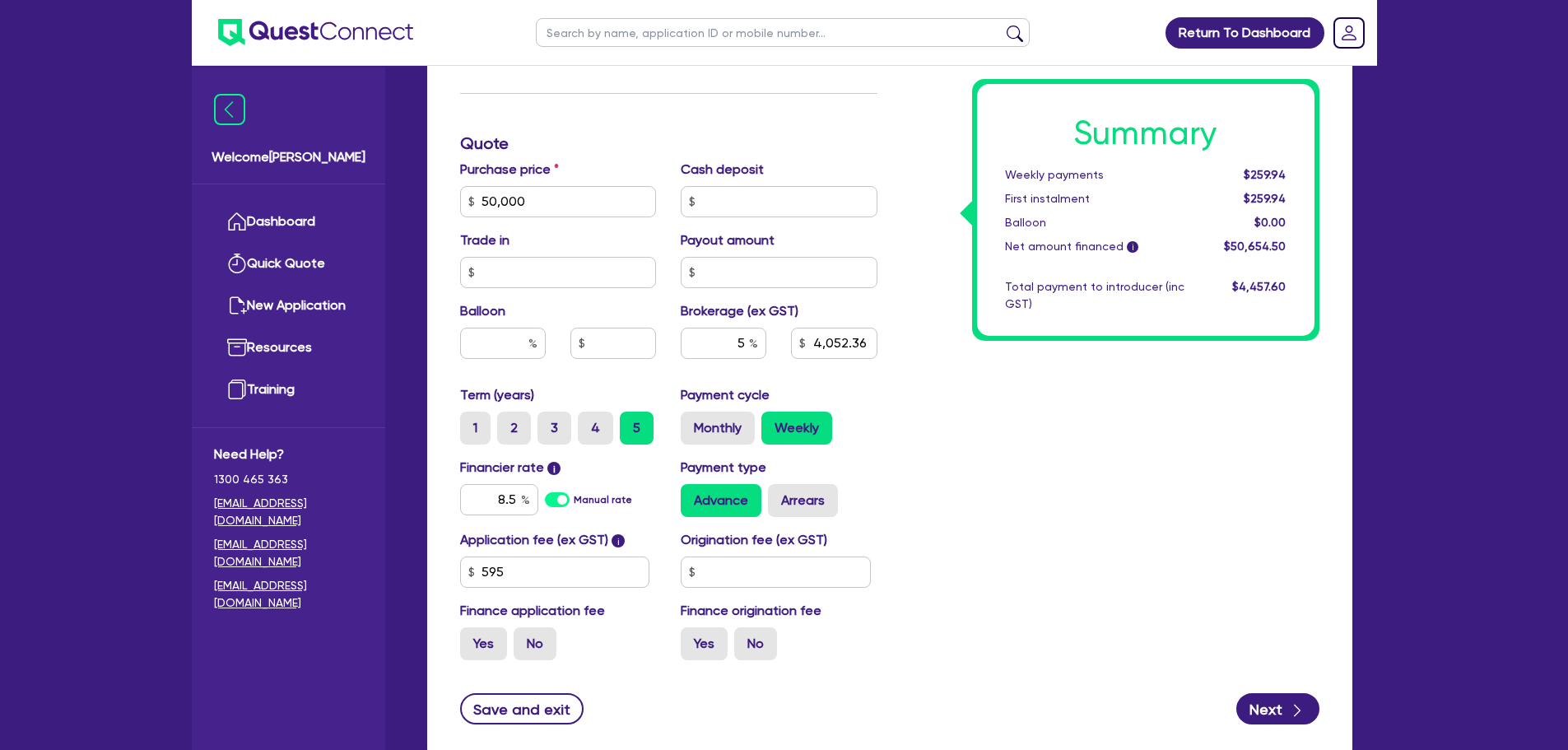
type input "50,000"
type input "4,052.36"
type input "50,000"
type input "2,532.73"
click at [980, 474] on div "Summary Weekly payments $252.06 First instalment $252.06 Balloon $0.00 Net amou…" at bounding box center [1110, 144] width 442 height 1060
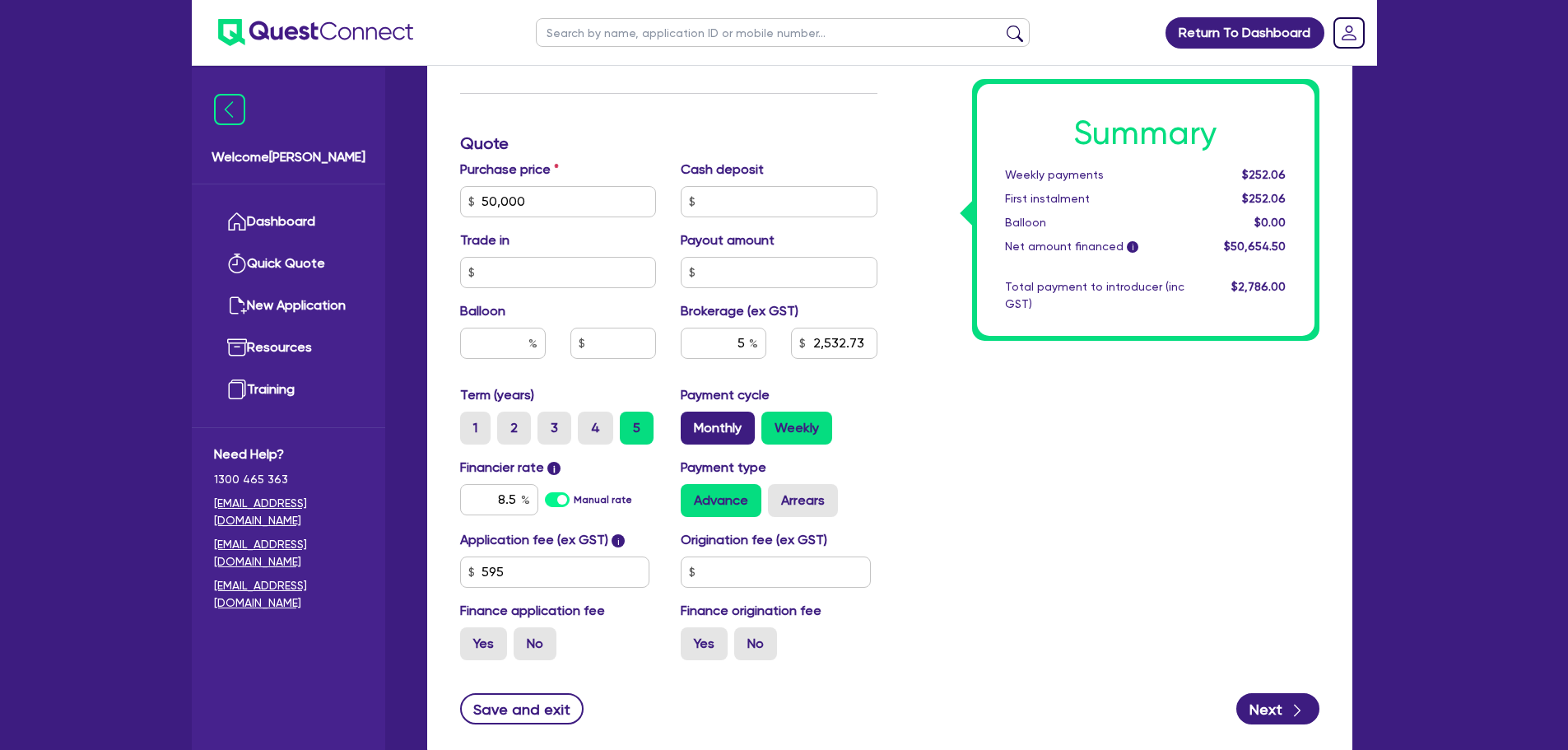
click at [720, 437] on label "Monthly" at bounding box center [718, 428] width 74 height 33
click at [692, 423] on input "Monthly" at bounding box center [686, 417] width 11 height 11
radio input "true"
type input "50,000"
type input "2,532.73"
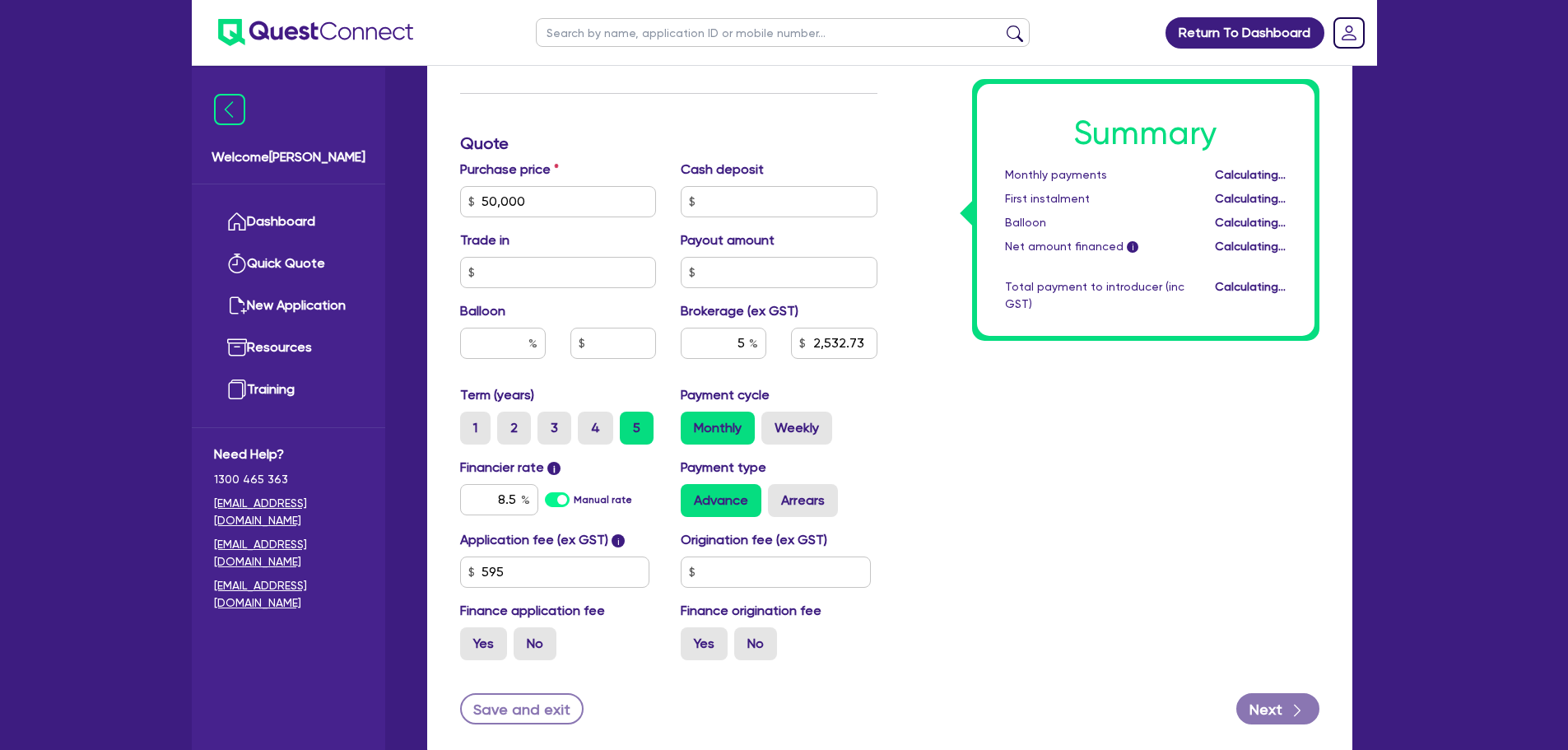
type input "50,000"
type input "2,532.73"
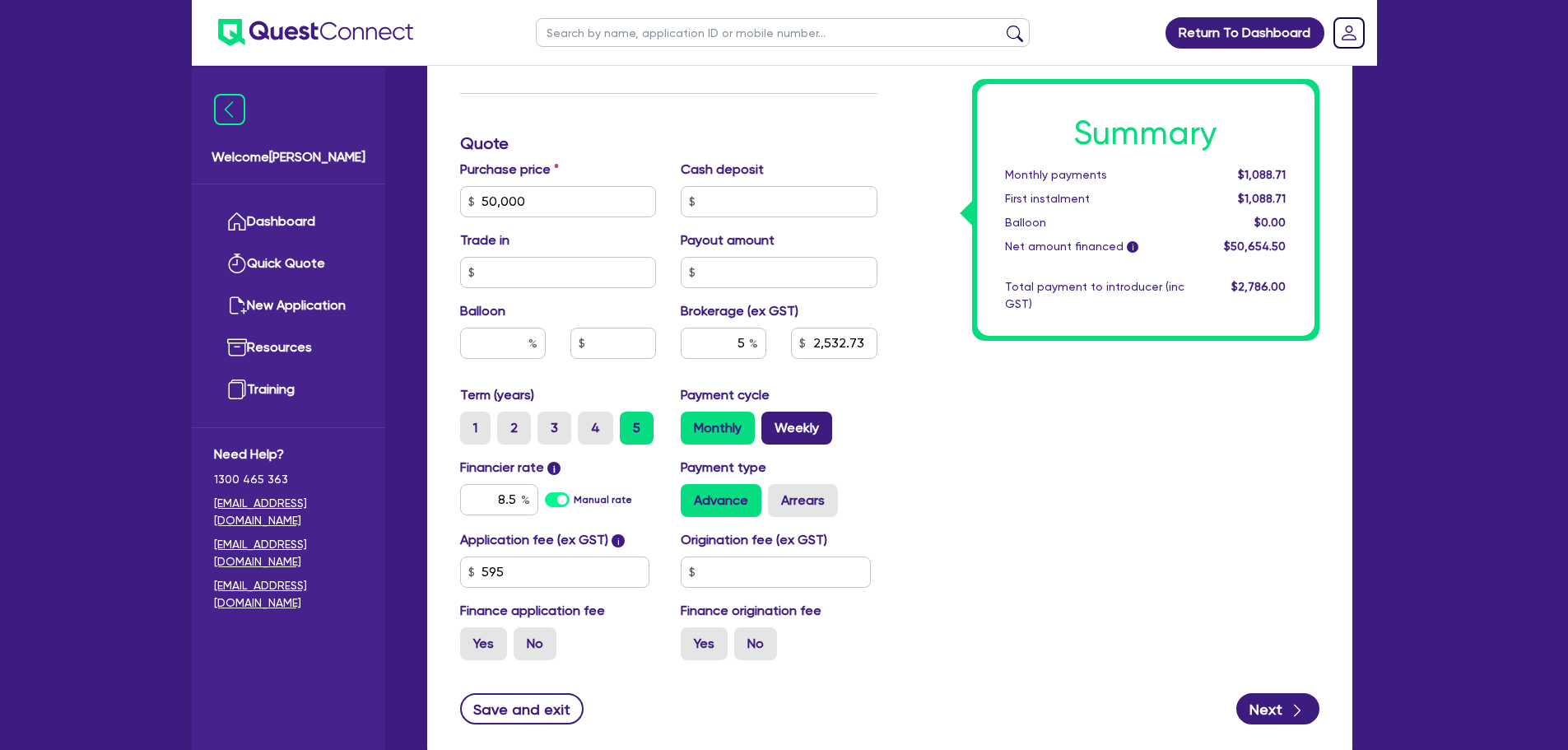
click at [806, 425] on label "Weekly" at bounding box center [797, 428] width 71 height 33
click at [772, 423] on input "Weekly" at bounding box center [767, 417] width 11 height 11
radio input "true"
type input "50,000"
type input "2,532.73"
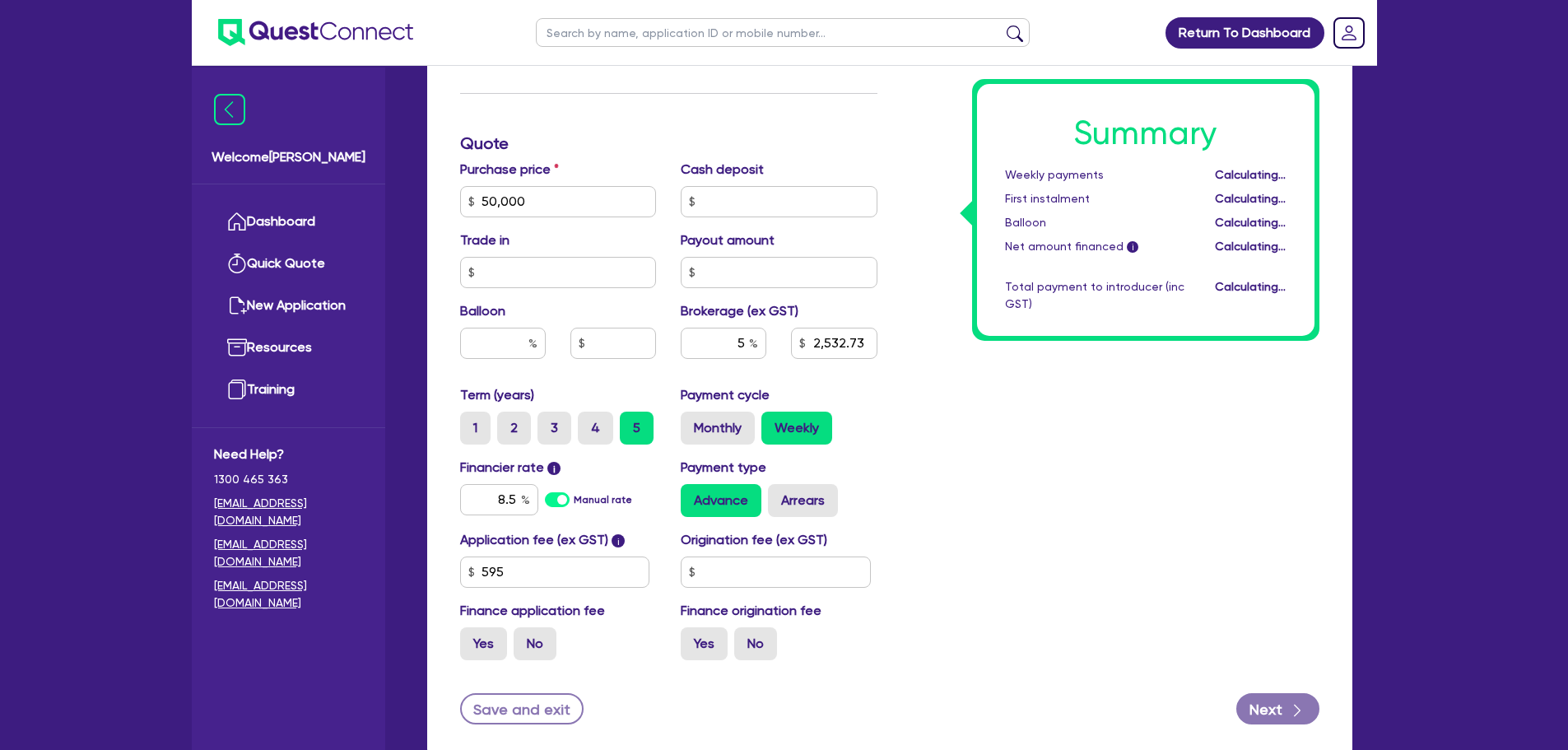
type input "50,000"
type input "2,532.73"
type input "50,000"
type input "2,532.73"
click at [743, 340] on input "text" at bounding box center [724, 343] width 85 height 31
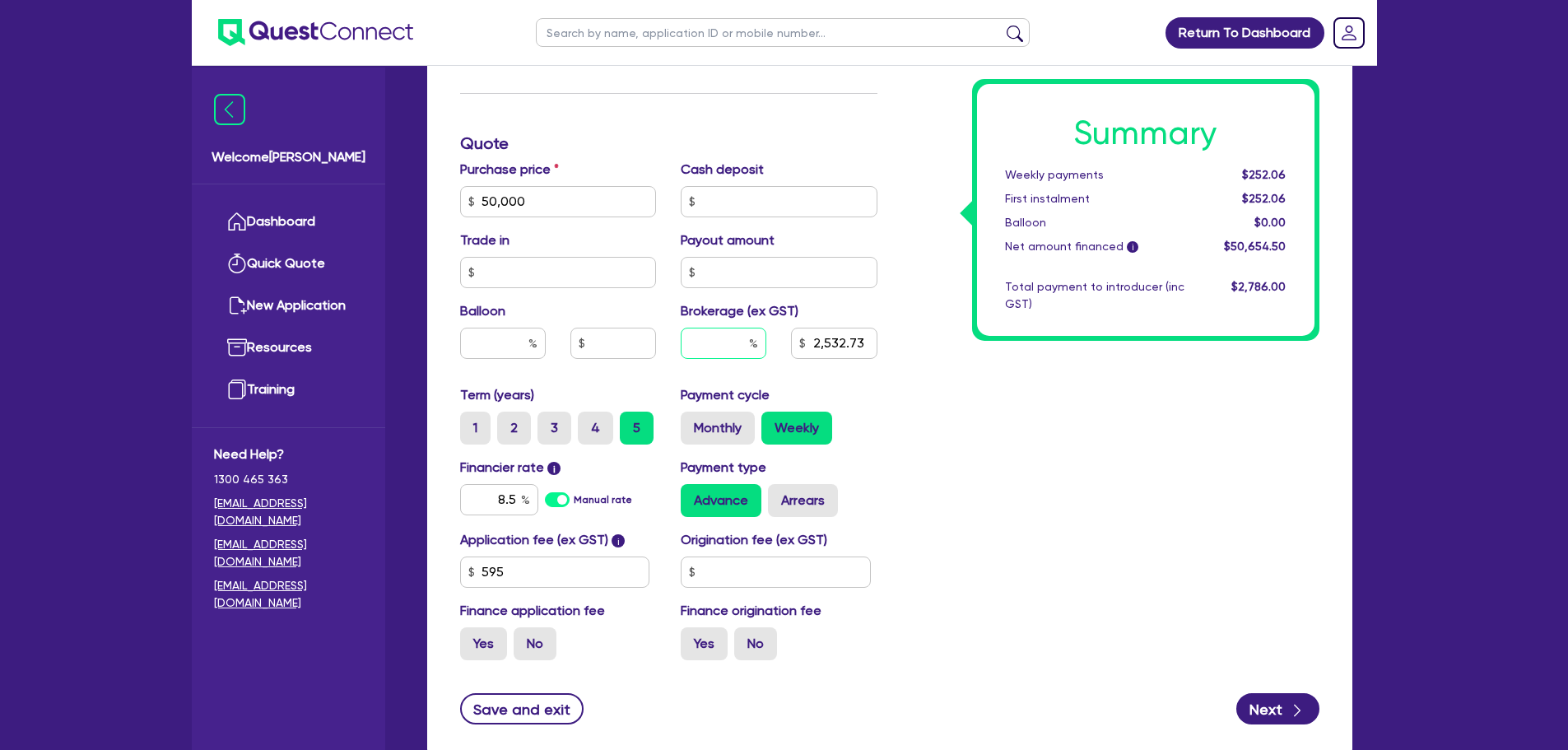
type input "50,000"
type input "3"
type input "2,532.73"
type input "3"
type input "50,000"
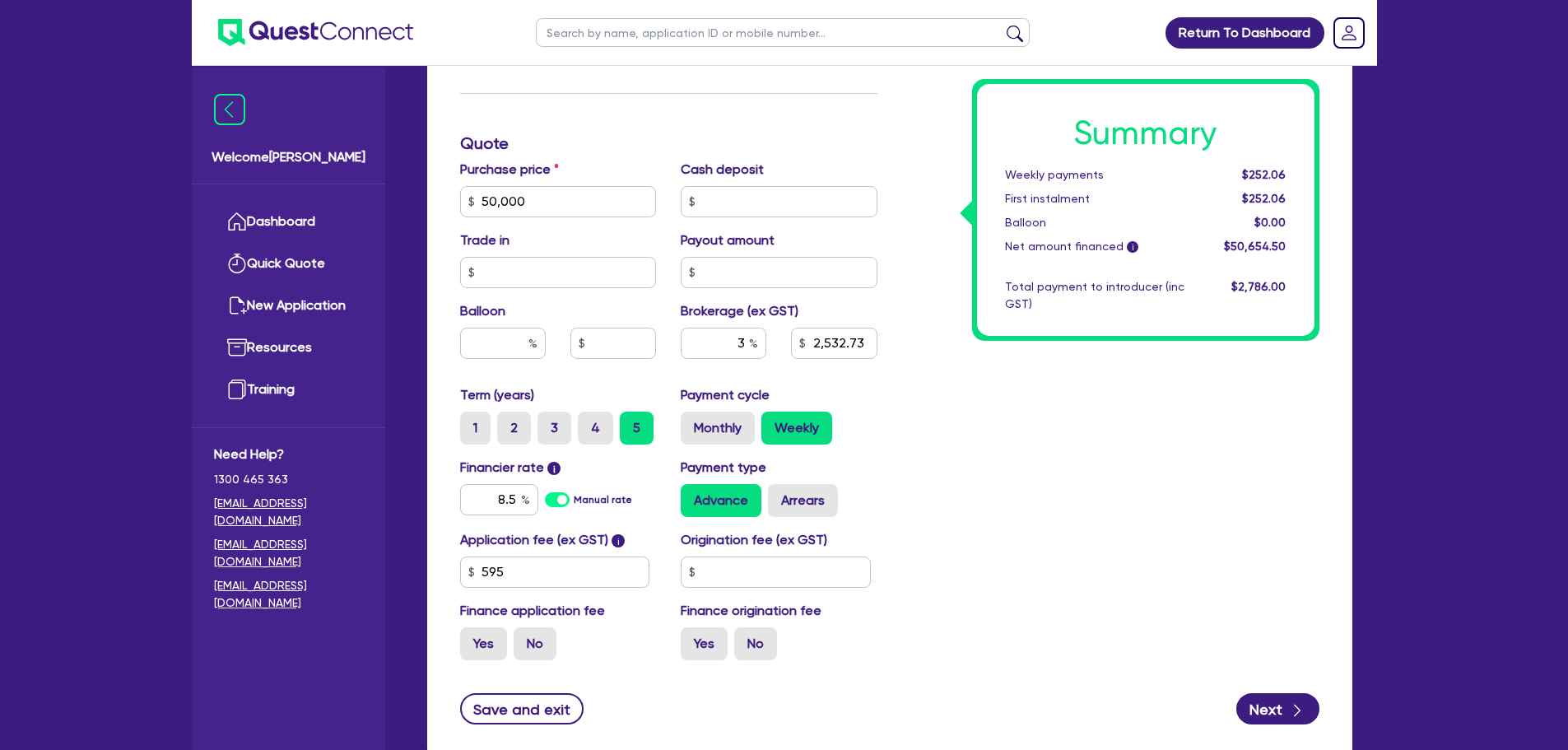
type input "2,532.73"
type input "50,000"
type input "1,519.64"
click at [917, 395] on div "Summary Weekly payments Calculating... First instalment Calculating... Balloon …" at bounding box center [1110, 144] width 442 height 1060
click at [750, 340] on div "3" at bounding box center [724, 343] width 85 height 31
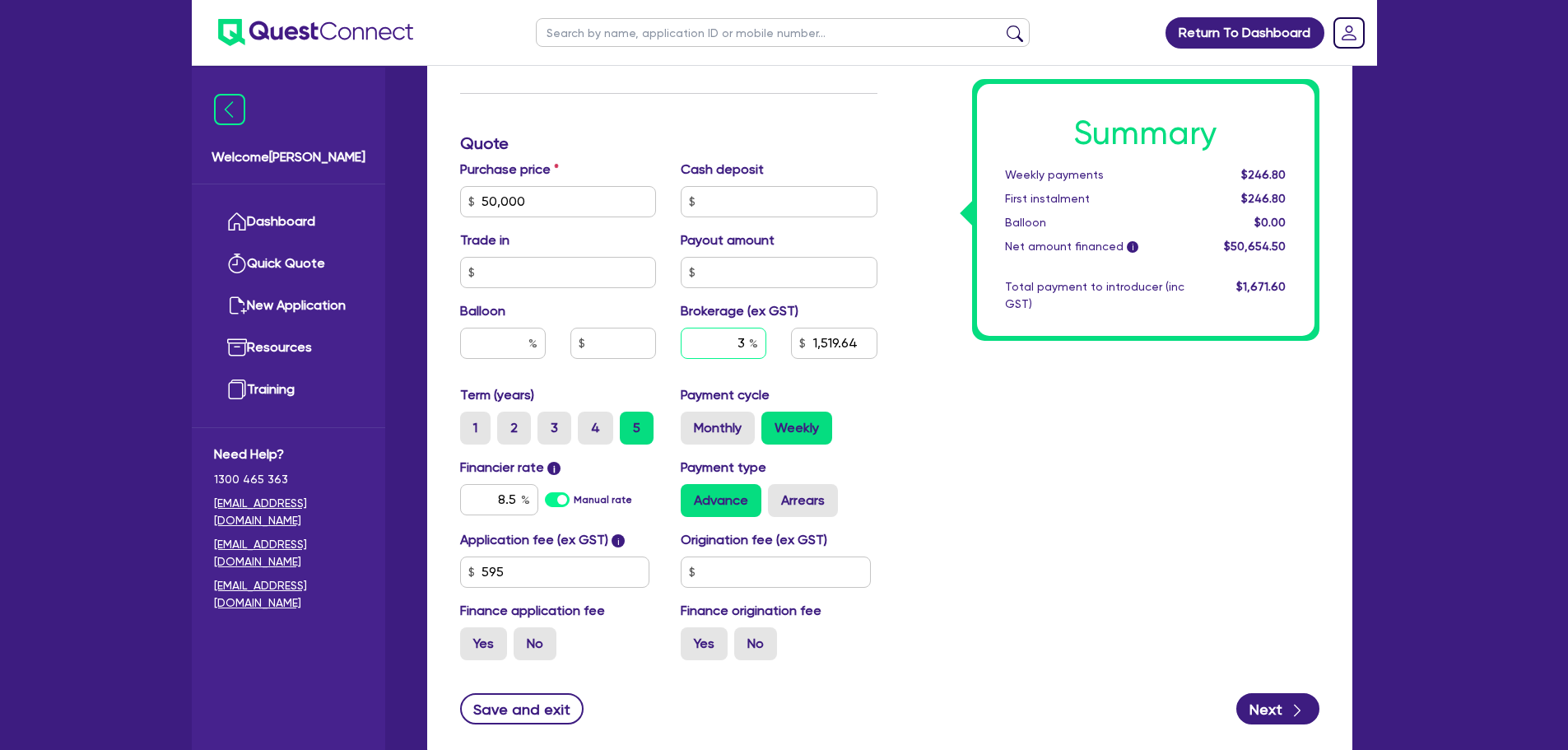
type input "50,000"
type input "1,519.64"
type input "50,000"
type input "6"
type input "1,519.64"
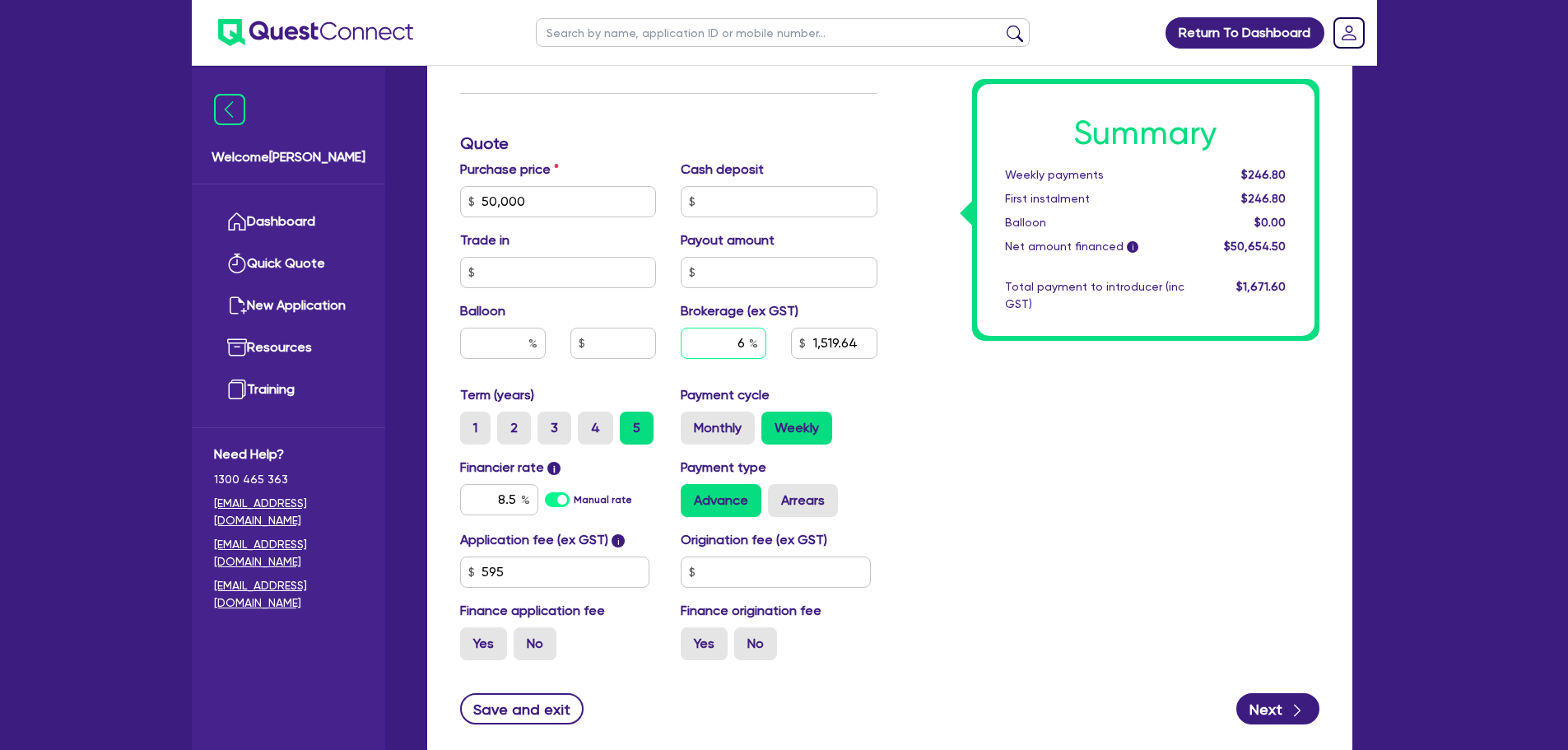
type input "50,000"
type input "1,519.64"
type input "50,000"
type input "5"
type input "1,519.64"
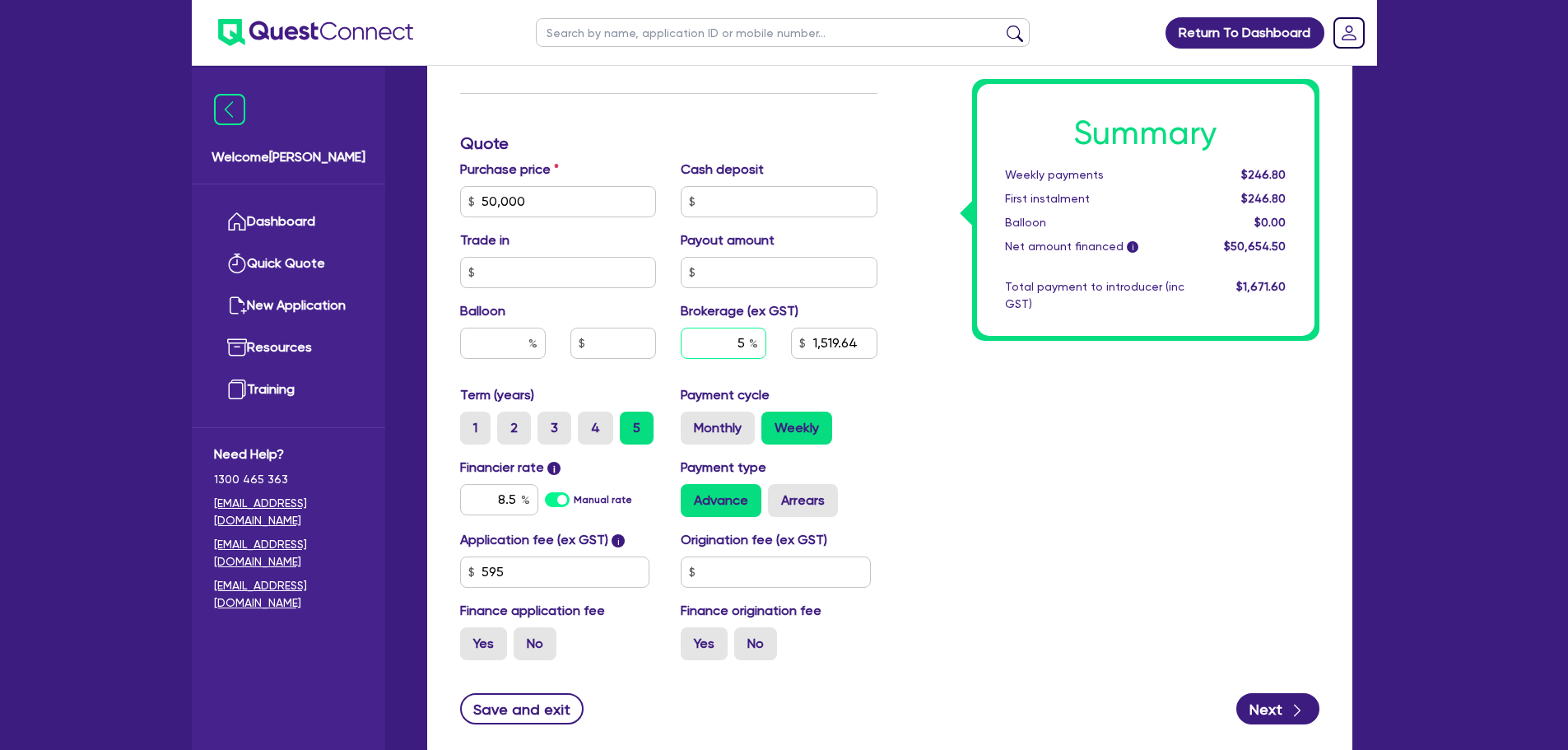
type input "5"
type input "50,000"
type input "1,519.64"
type input "50,000"
type input "2,532.73"
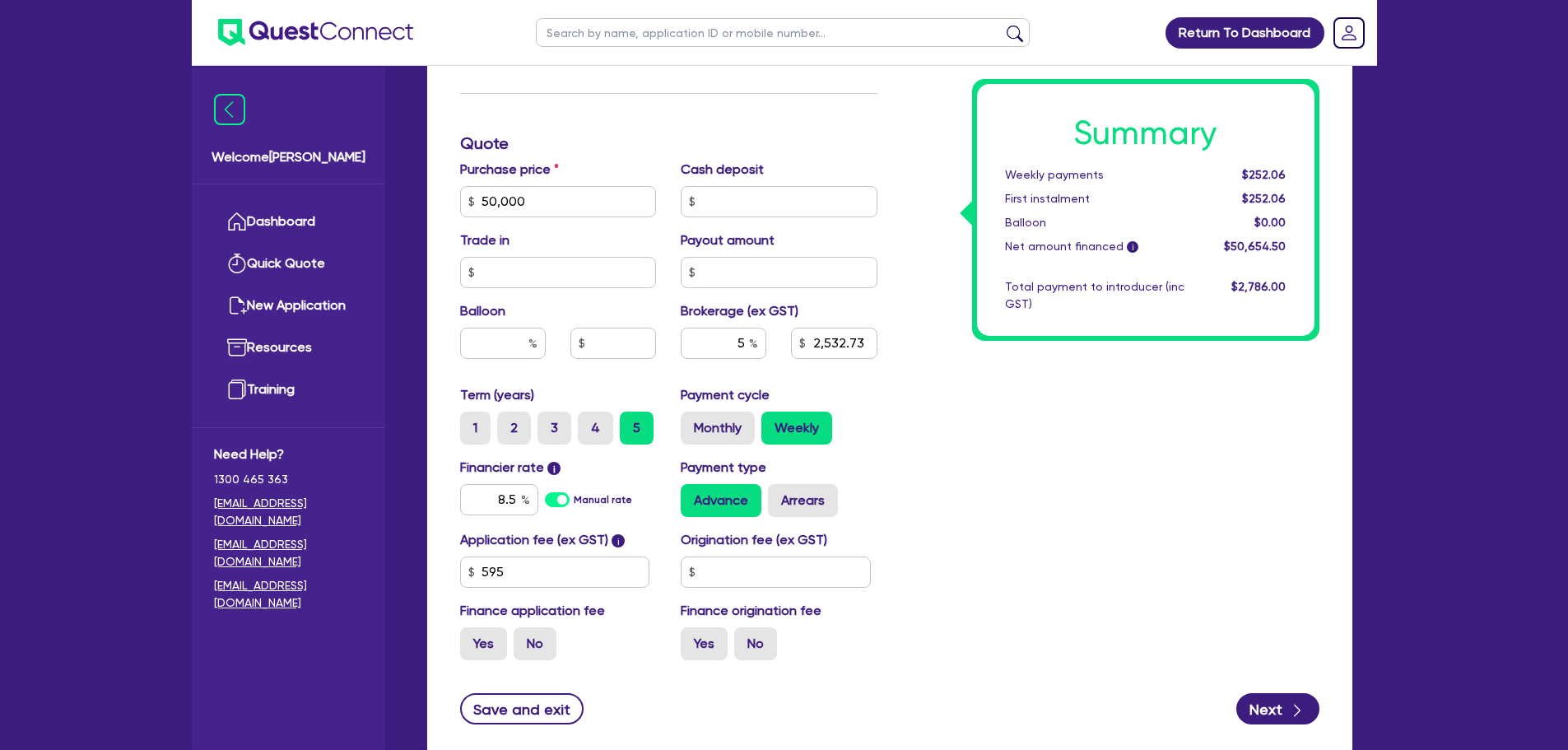
click at [850, 416] on div "Monthly Weekly" at bounding box center [779, 428] width 197 height 33
click at [724, 569] on input "text" at bounding box center [776, 572] width 190 height 31
type input "50,000"
type input "2,532.73"
type input "9"
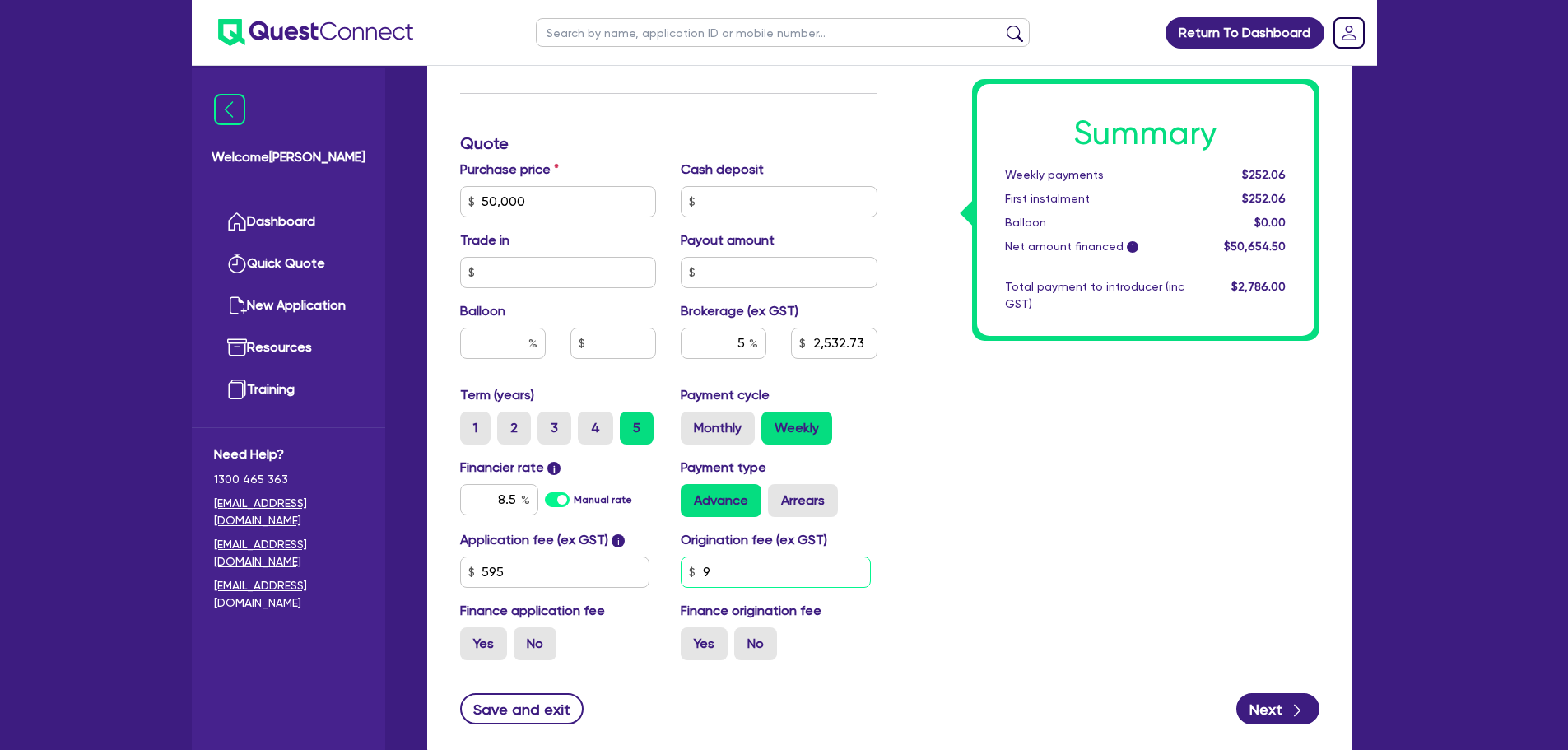
type input "50,000"
type input "2,532.73"
type input "90"
type input "50,000"
type input "2,532.73"
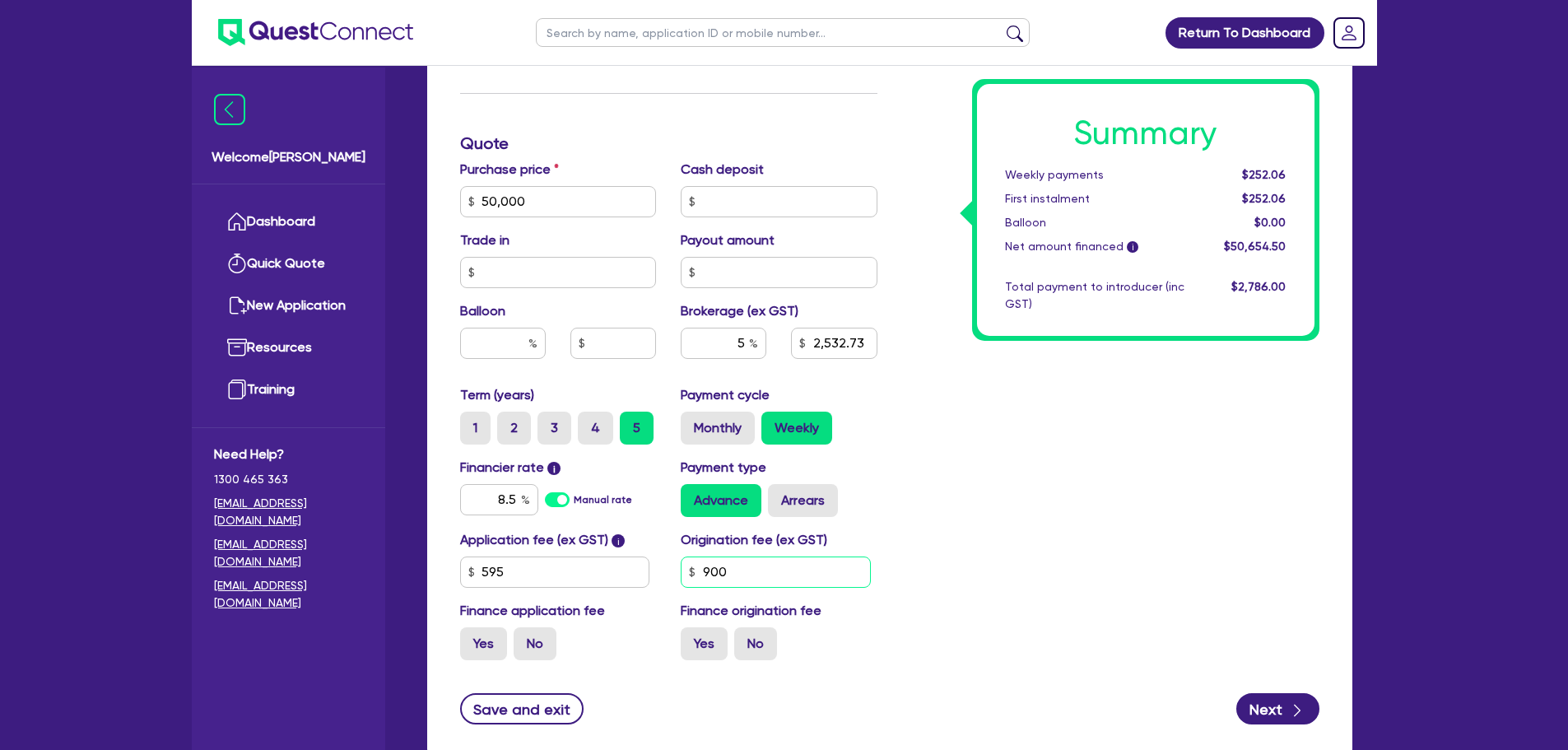
type input "900"
type input "50,000"
type input "2,532.73"
type input "50,000"
type input "2,582.23"
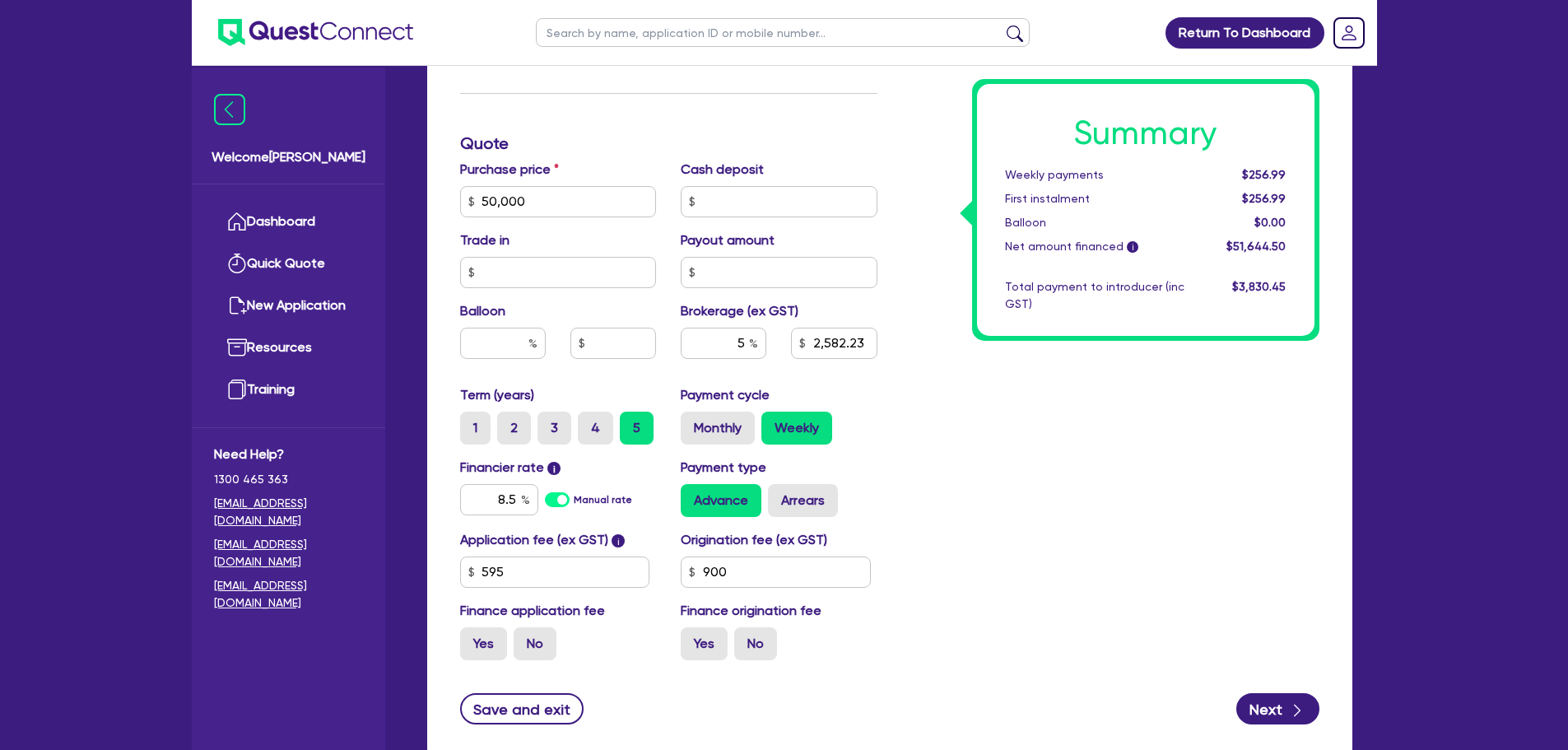
click at [936, 546] on div "Summary Weekly payments $256.99 First instalment $256.99 Balloon $0.00 Net amou…" at bounding box center [1110, 144] width 442 height 1060
click at [762, 578] on input "900" at bounding box center [776, 572] width 190 height 31
type input "50,000"
type input "2,582.23"
type input "90"
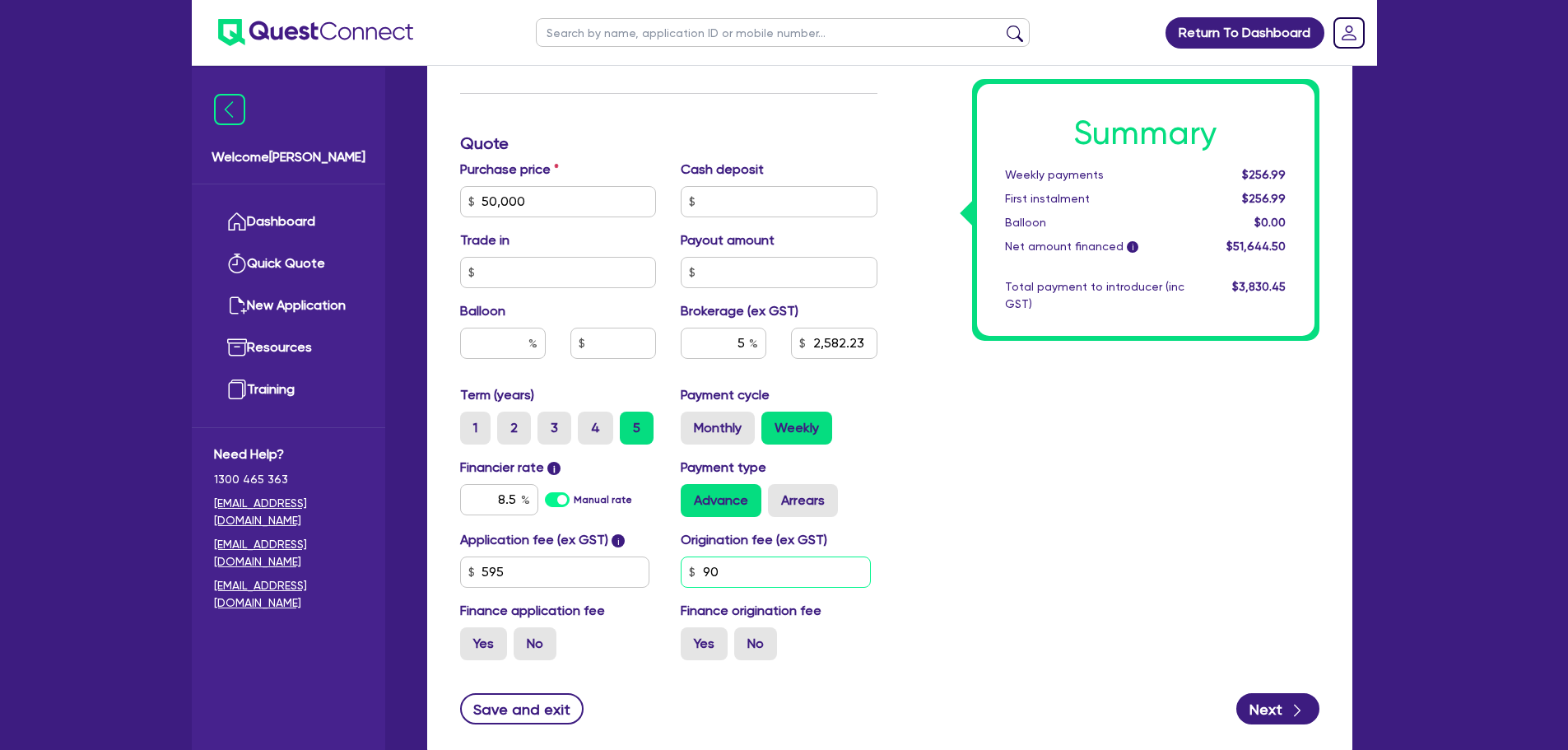
type input "50,000"
type input "2,582.23"
type input "9"
type input "50,000"
type input "2,582.23"
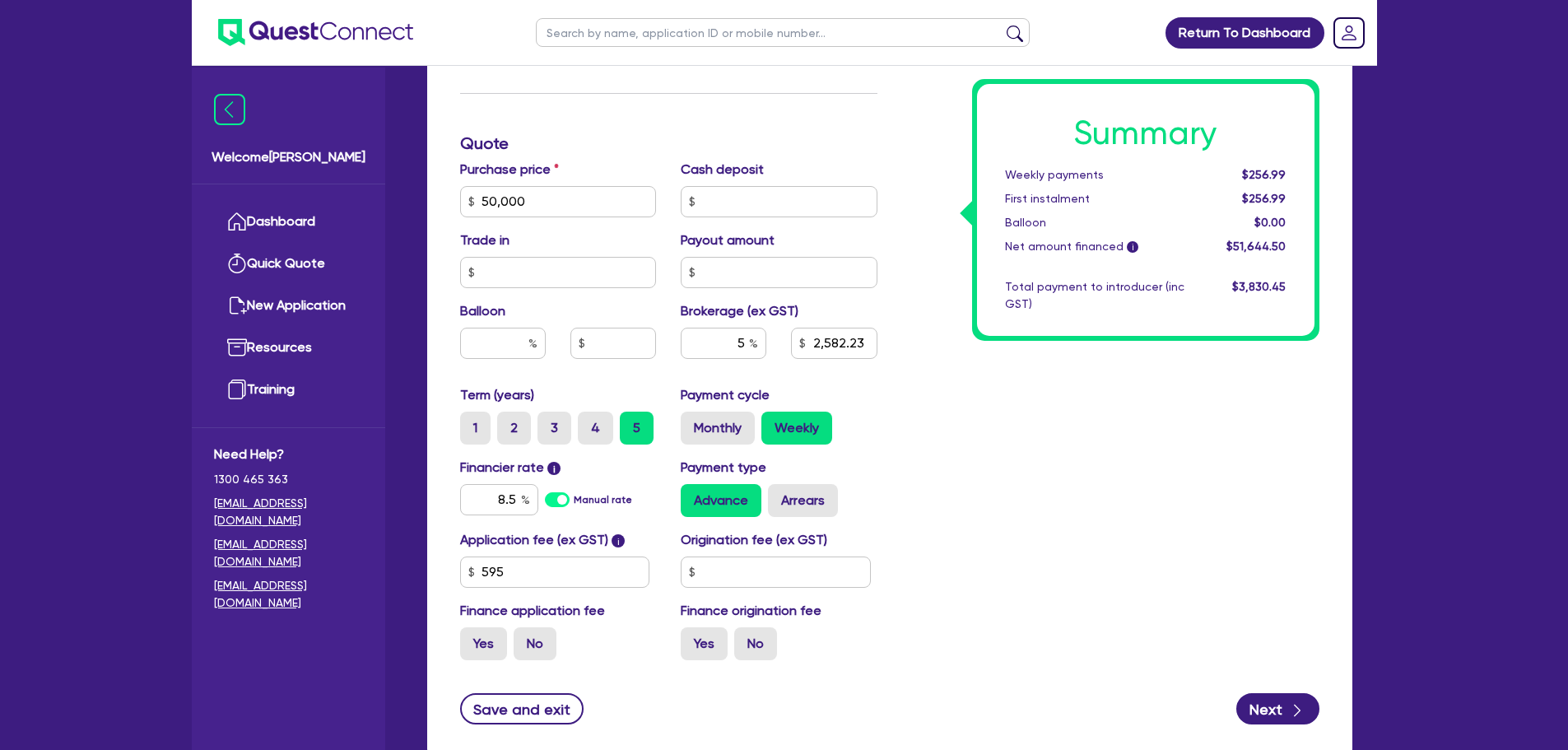
type input "50,000"
type input "2,582.23"
type input "50,000"
type input "2,532.73"
click at [1045, 528] on div "Summary Weekly payments $252.06 First instalment $252.06 Balloon $0.00 Net amou…" at bounding box center [1110, 144] width 442 height 1060
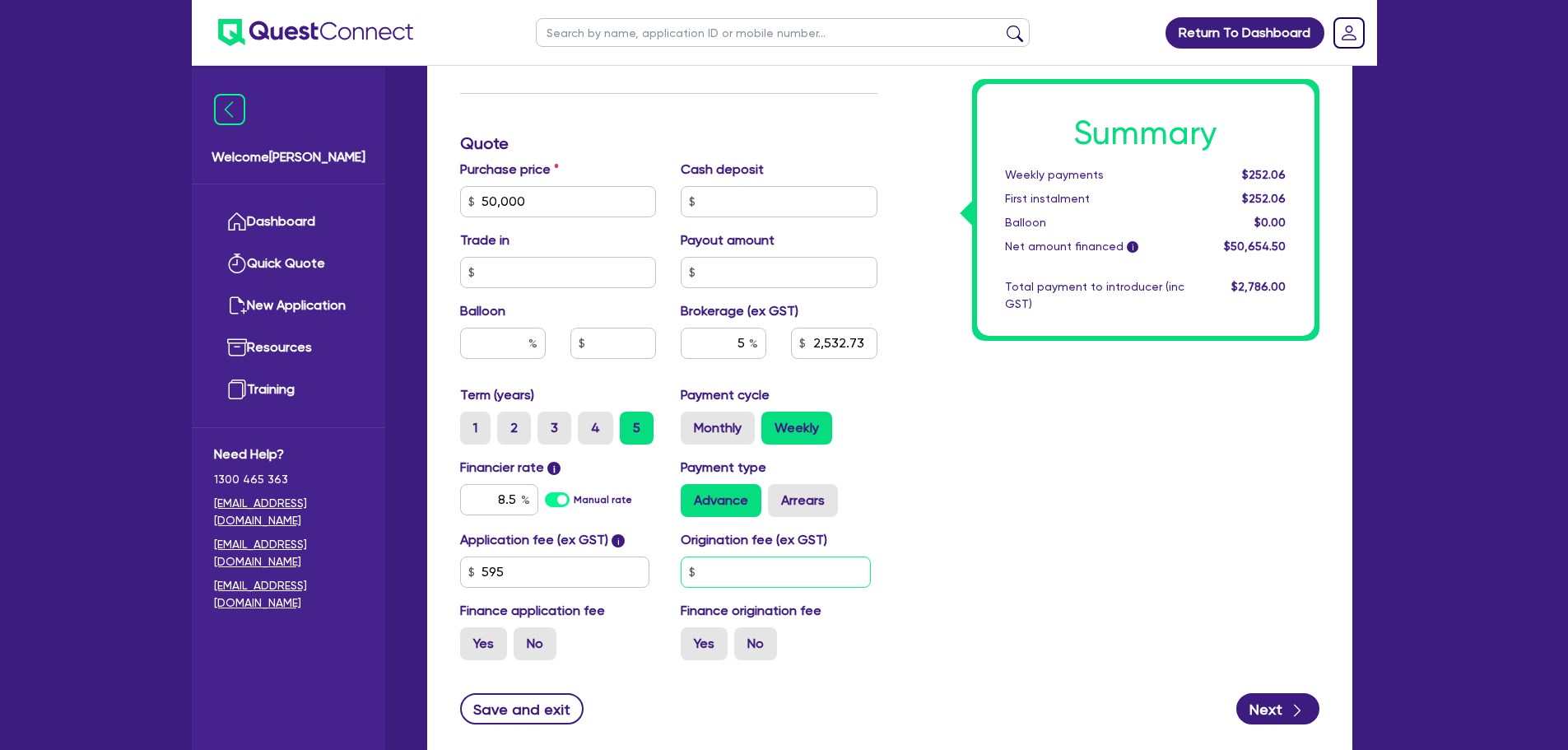
click at [814, 559] on input "text" at bounding box center [776, 572] width 190 height 31
type input "50,000"
type input "2,532.73"
type input "9"
type input "50,000"
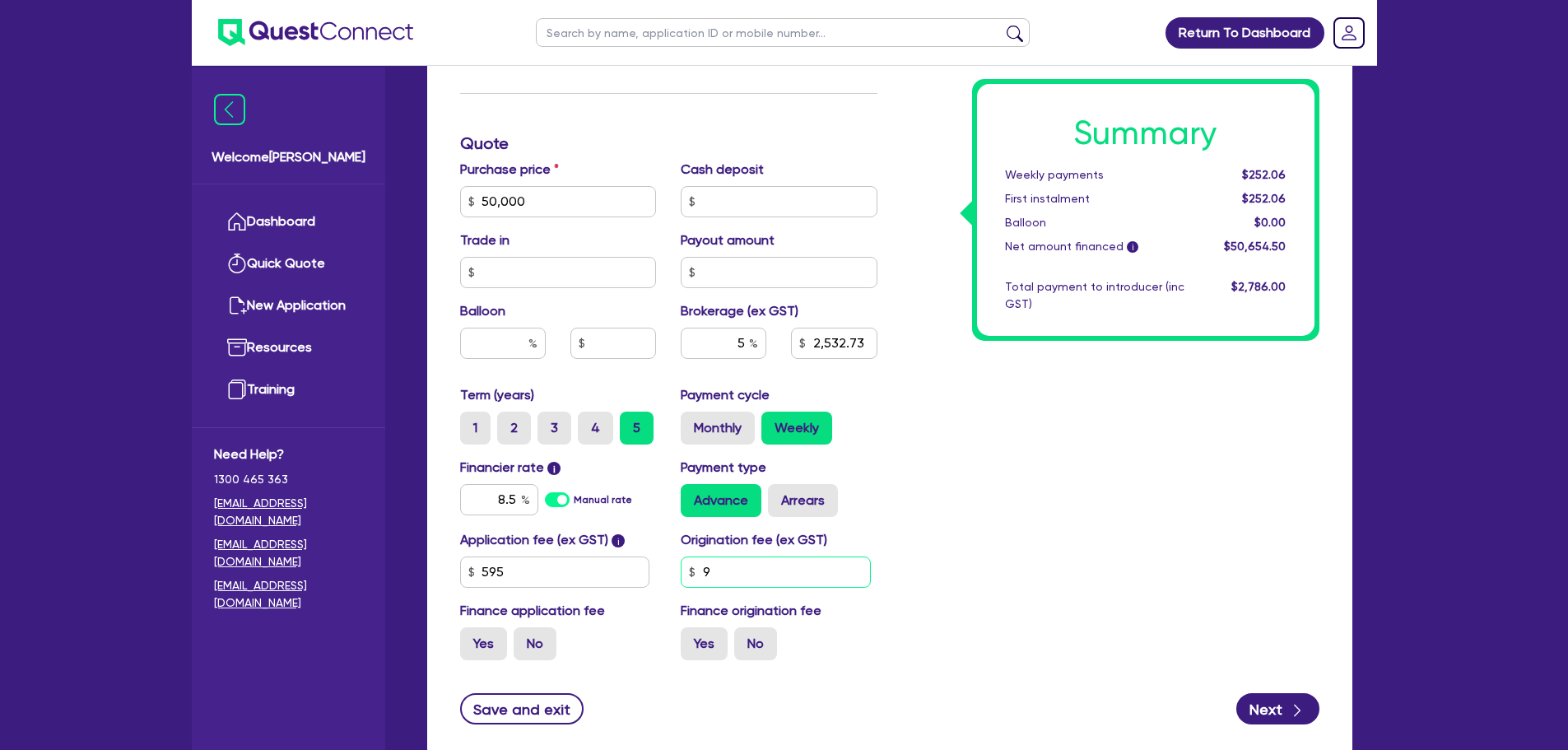
type input "2,532.73"
type input "90"
type input "50,000"
type input "2,532.73"
type input "900"
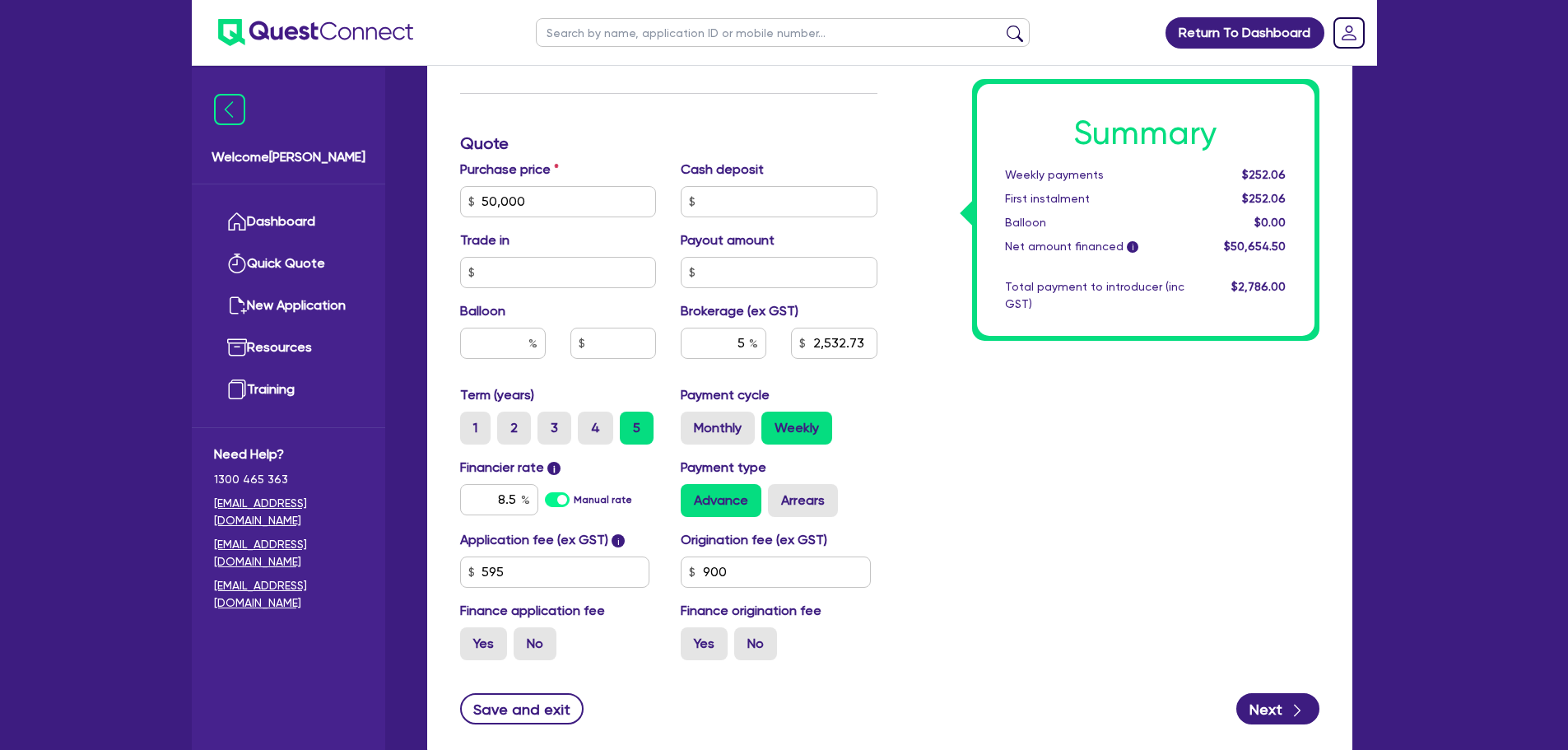
type input "50,000"
type input "2,532.73"
type input "50,000"
type input "2,582.23"
click at [1027, 602] on div "Summary Weekly payments $256.99 First instalment $256.99 Balloon $0.00 Net amou…" at bounding box center [1110, 144] width 442 height 1060
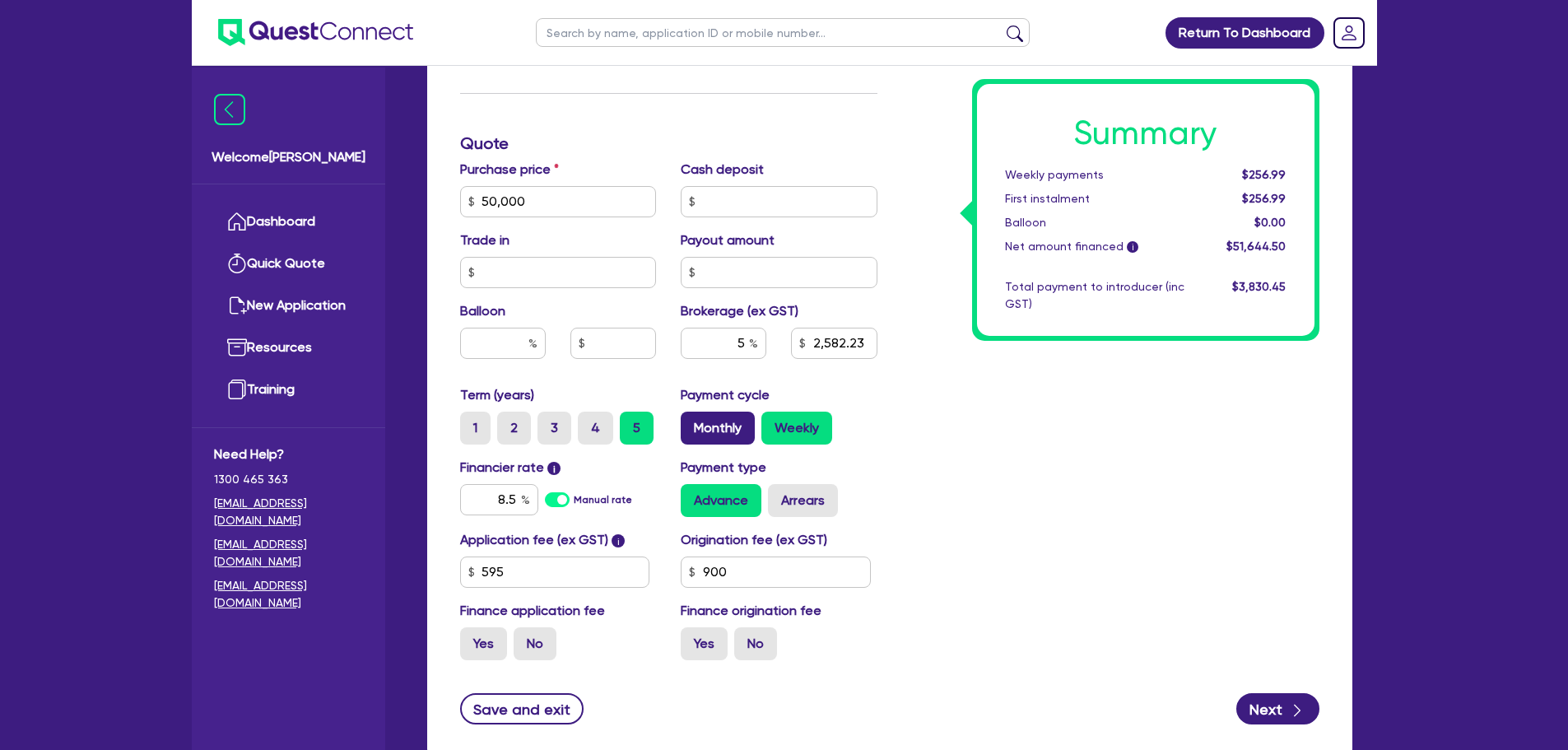
click at [711, 417] on label "Monthly" at bounding box center [718, 428] width 74 height 33
click at [692, 417] on input "Monthly" at bounding box center [686, 417] width 11 height 11
radio input "true"
type input "50,000"
type input "2,582.23"
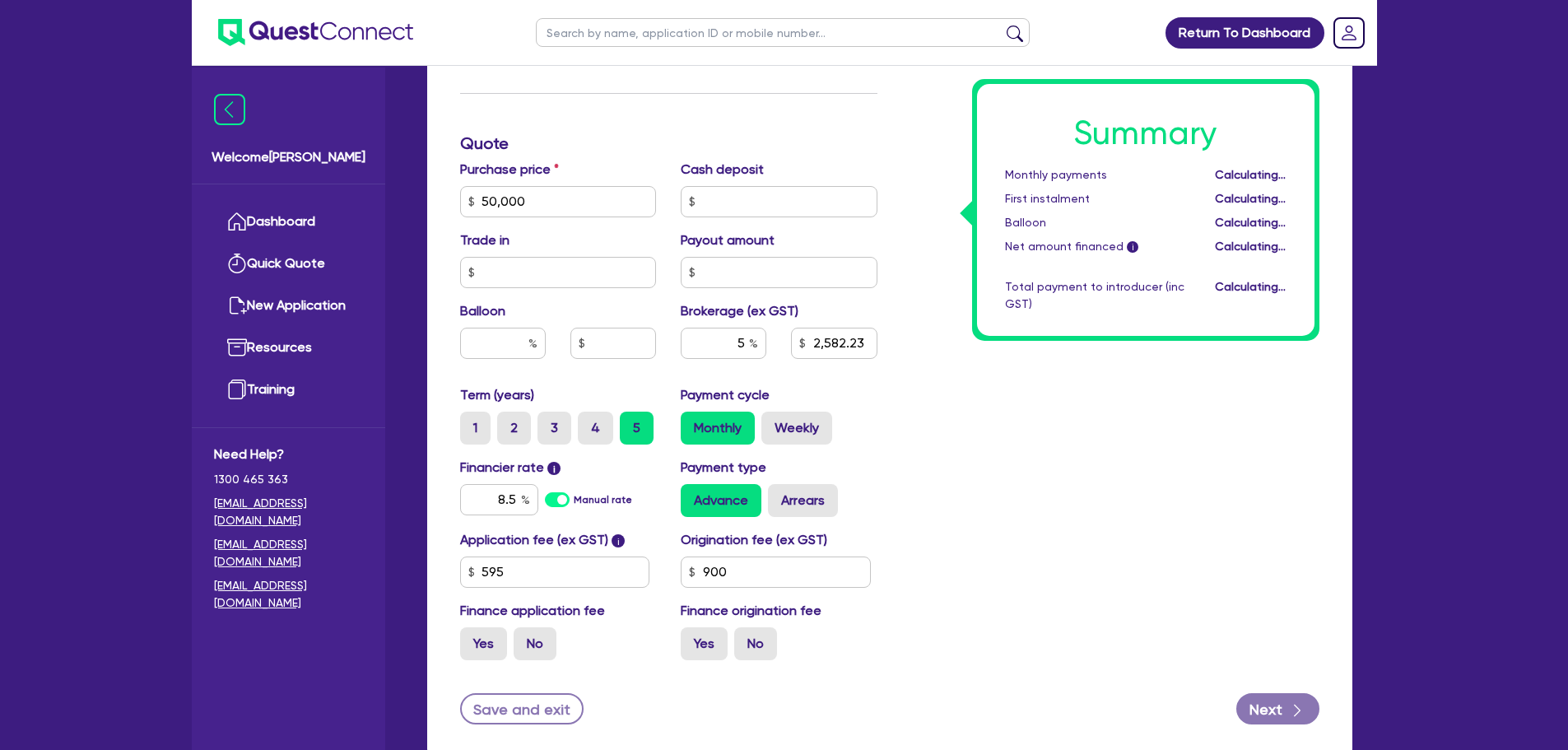
type input "50,000"
type input "2,582.23"
click at [870, 445] on div "Term (years) 1 2 3 4 5 Payment cycle Monthly Weekly" at bounding box center [668, 422] width 442 height 73
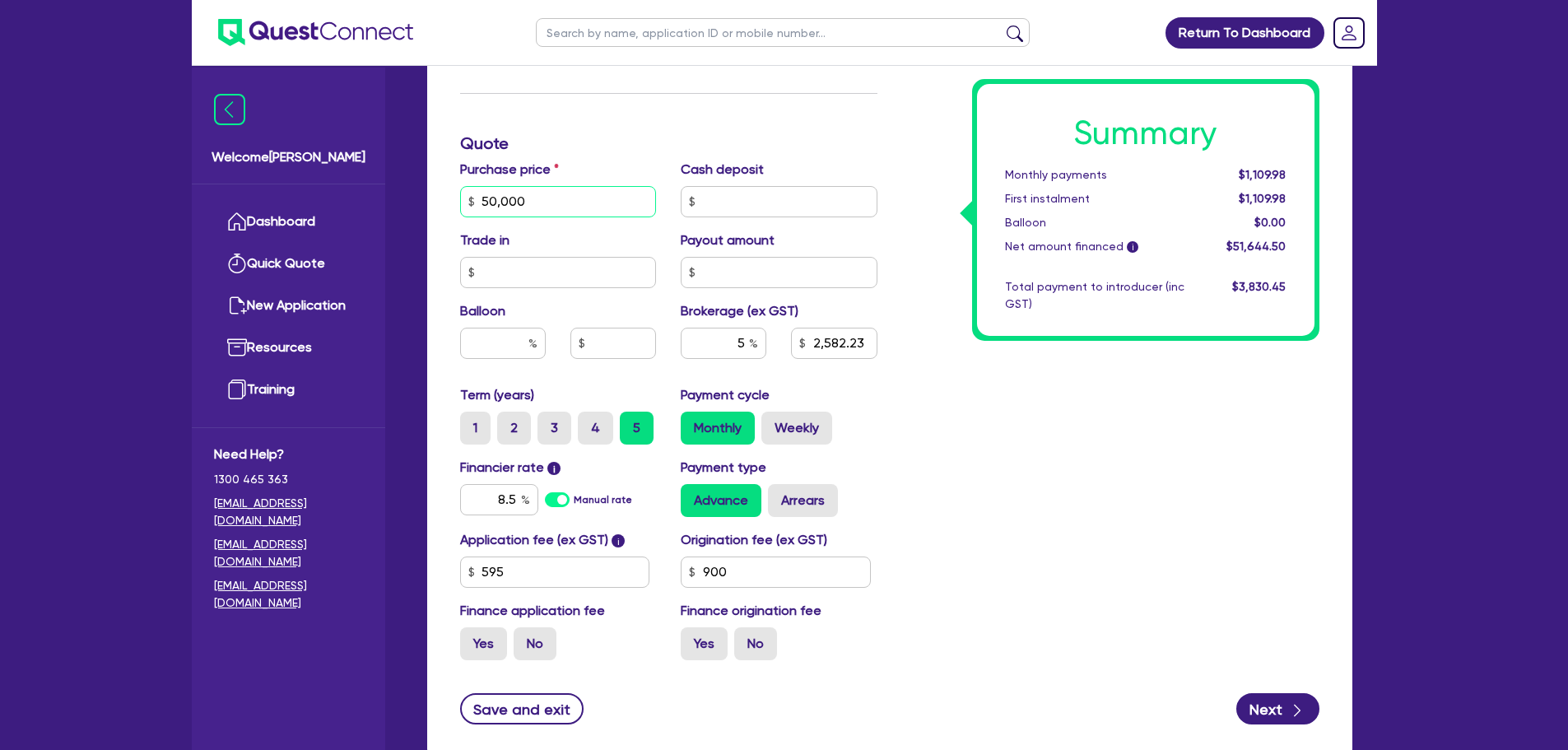
type input "5,000"
type input "2,582.23"
click at [552, 206] on input "5,000" at bounding box center [559, 202] width 197 height 31
type input "500"
type input "2,582.23"
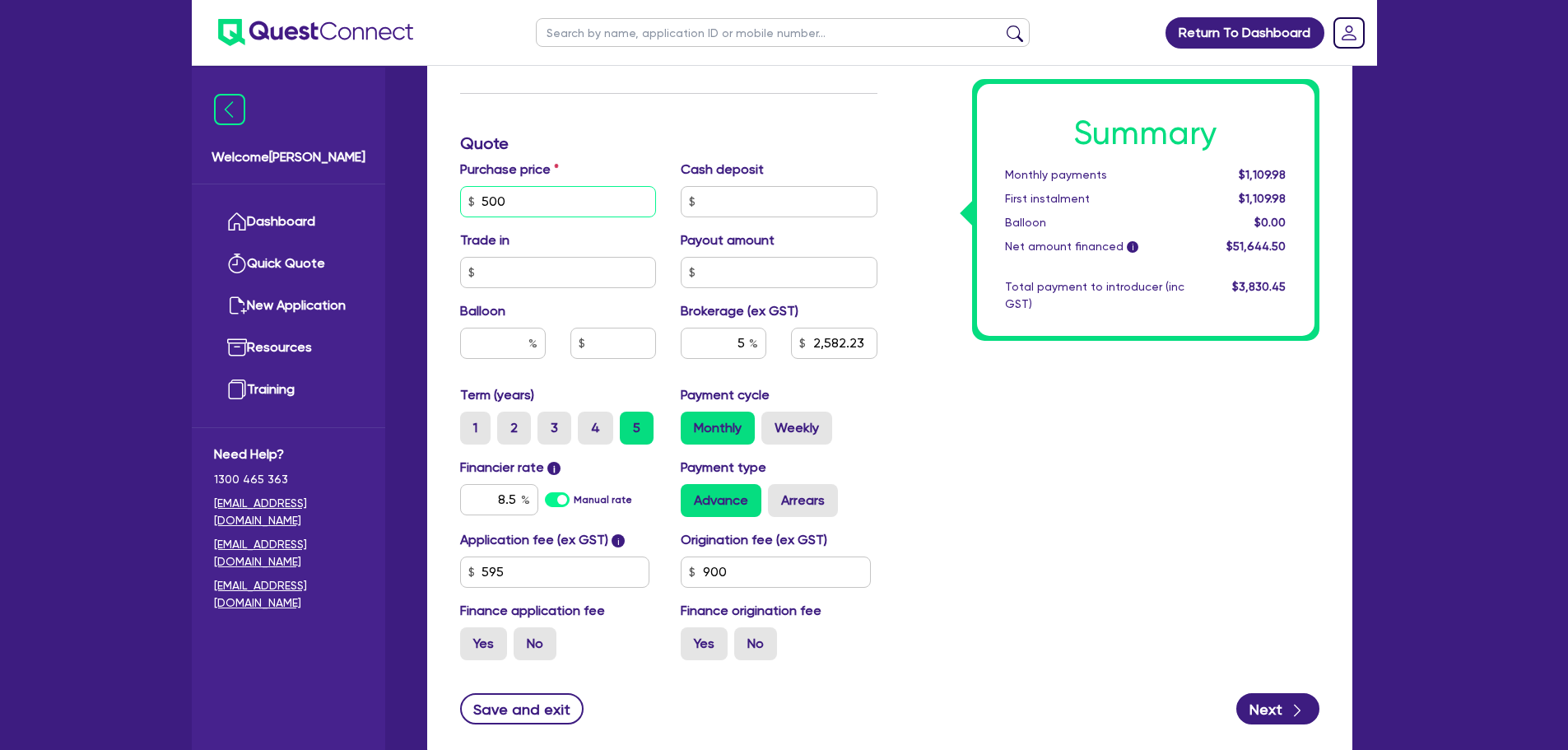
type input "50"
type input "2,582.23"
type input "5"
type input "2,582.23"
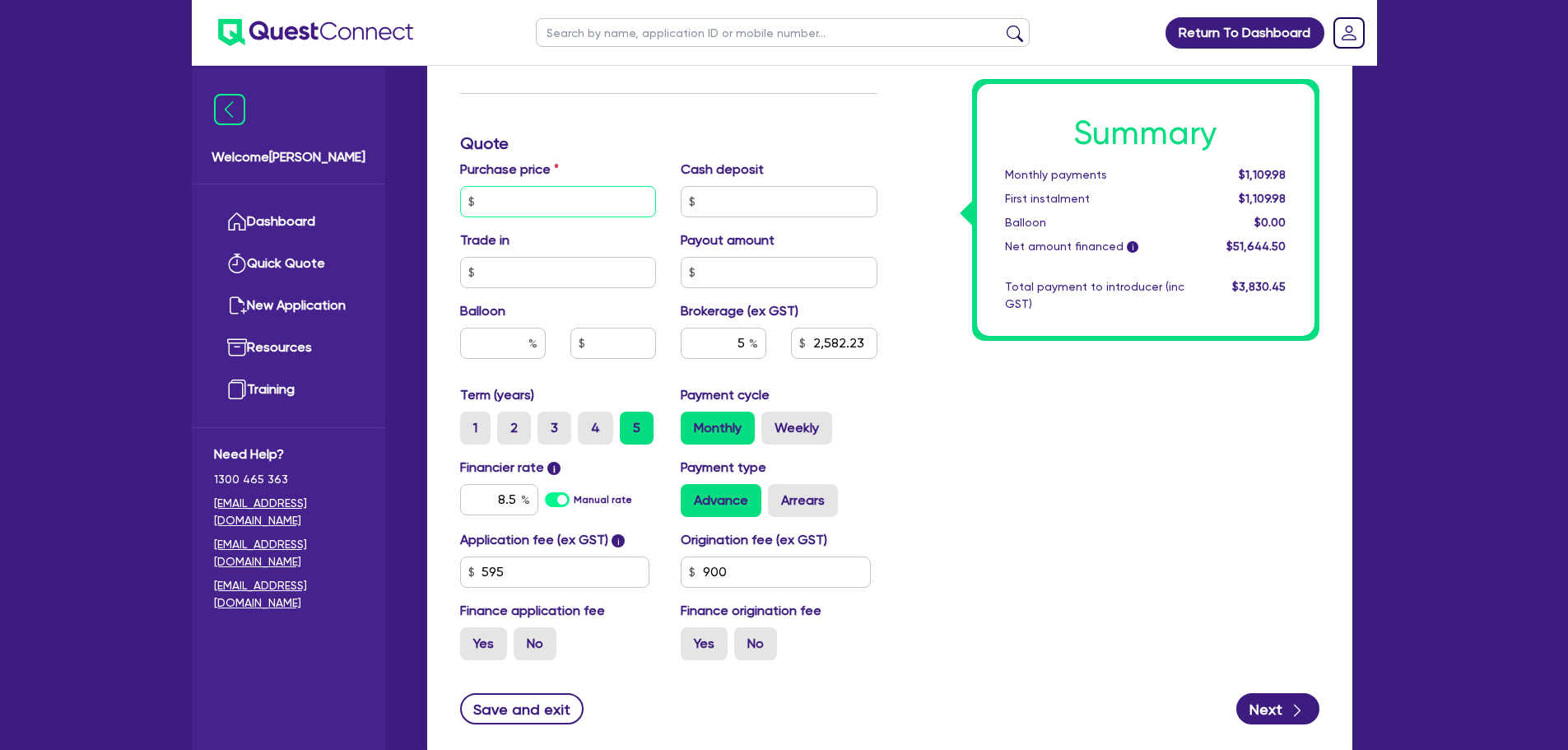
type input "4"
type input "2,582.23"
type input "42"
type input "2,582.23"
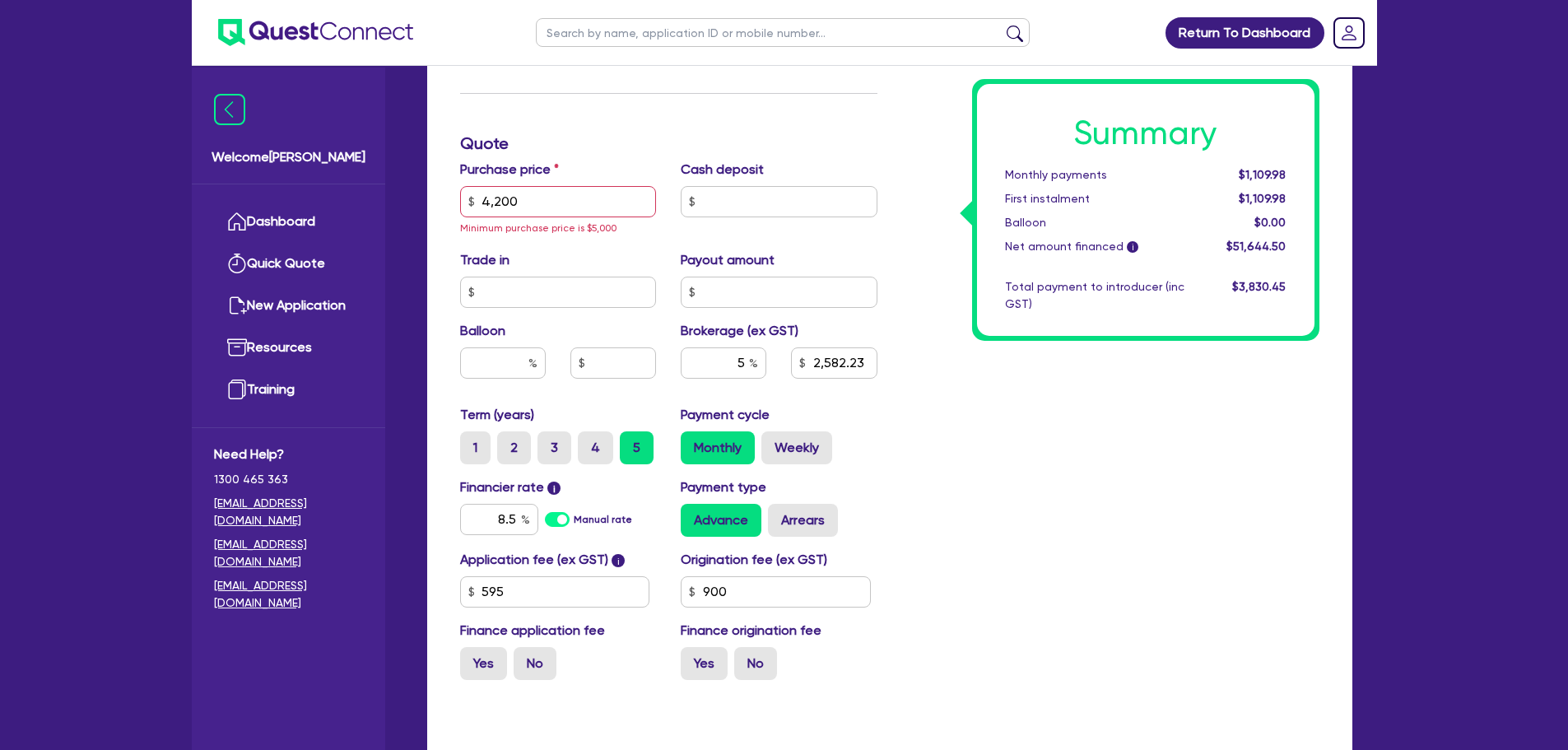
click at [649, 119] on div "Funding Options Who will be funding this deal? Select I will fund 100% I will c…" at bounding box center [668, 153] width 442 height 1079
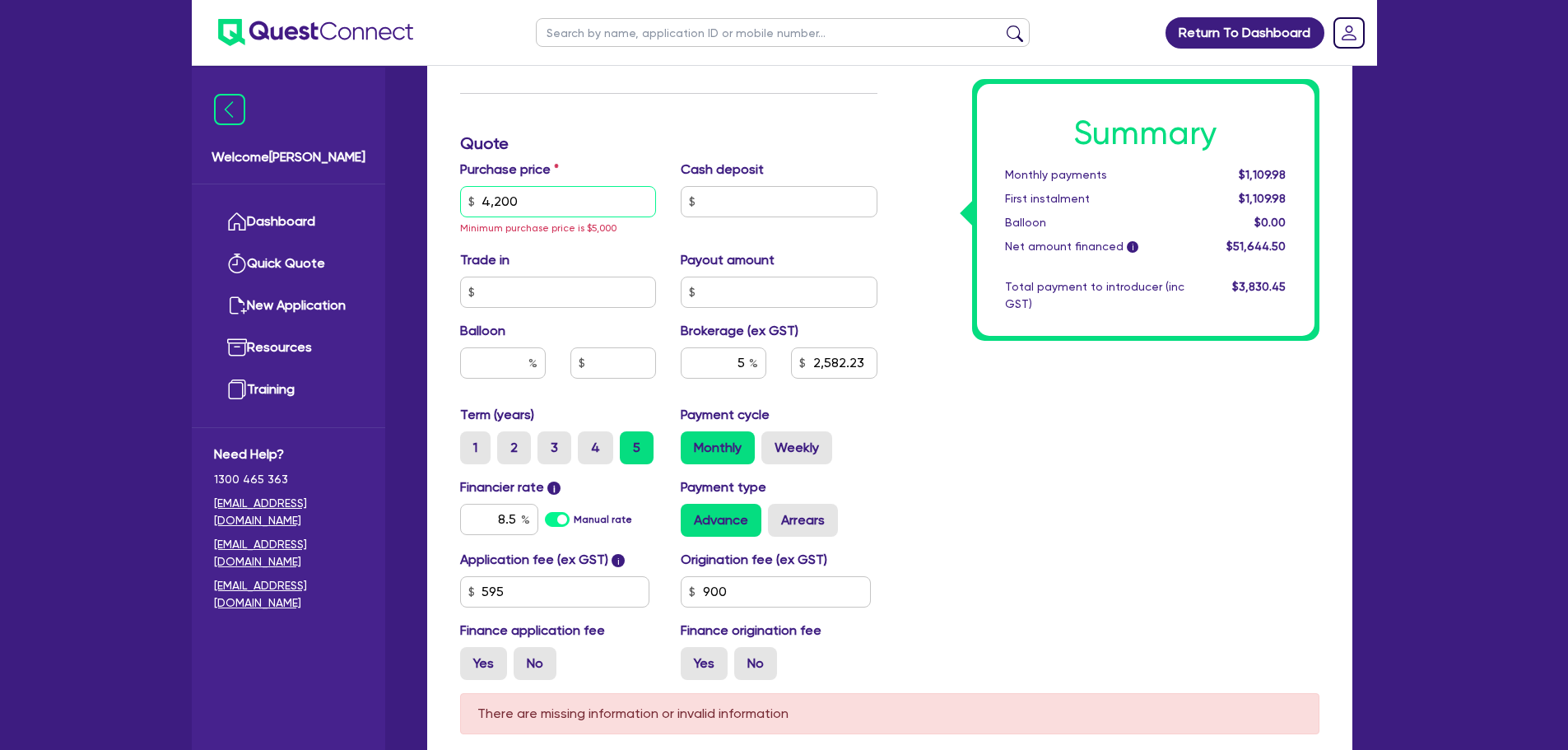
click at [533, 199] on input "4,200" at bounding box center [559, 202] width 197 height 31
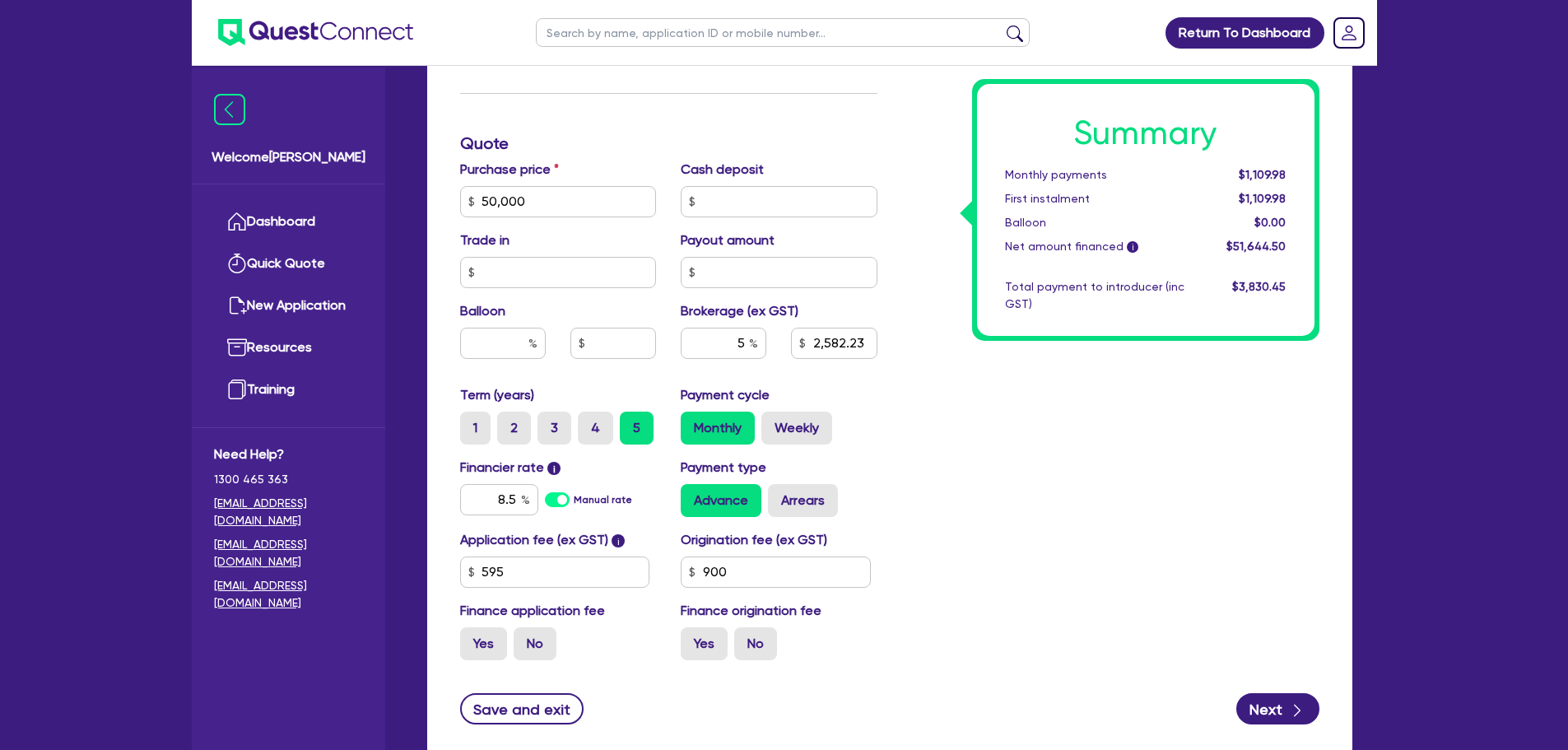
click at [1065, 536] on div "Summary Monthly payments $1,109.98 First instalment $1,109.98 Balloon $0.00 Net…" at bounding box center [1110, 144] width 442 height 1060
click at [494, 699] on button "Save and exit" at bounding box center [523, 708] width 124 height 31
